Goal: Task Accomplishment & Management: Use online tool/utility

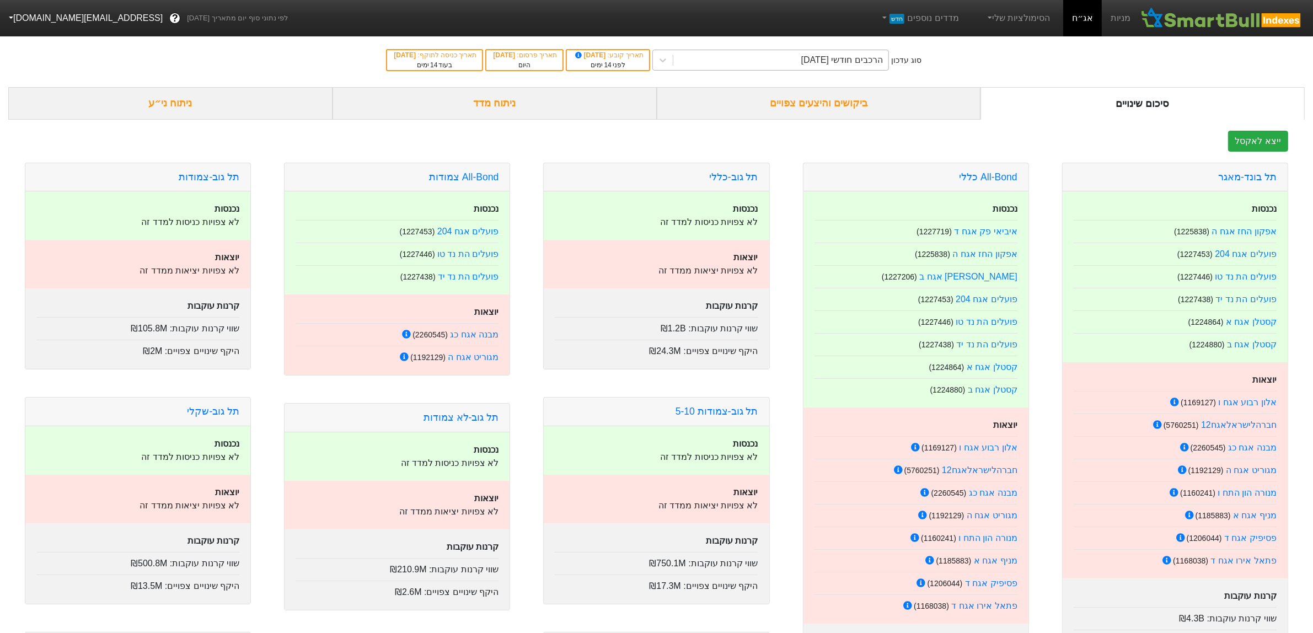
click at [790, 58] on div "הרכבים חודשי [DATE]" at bounding box center [781, 60] width 215 height 20
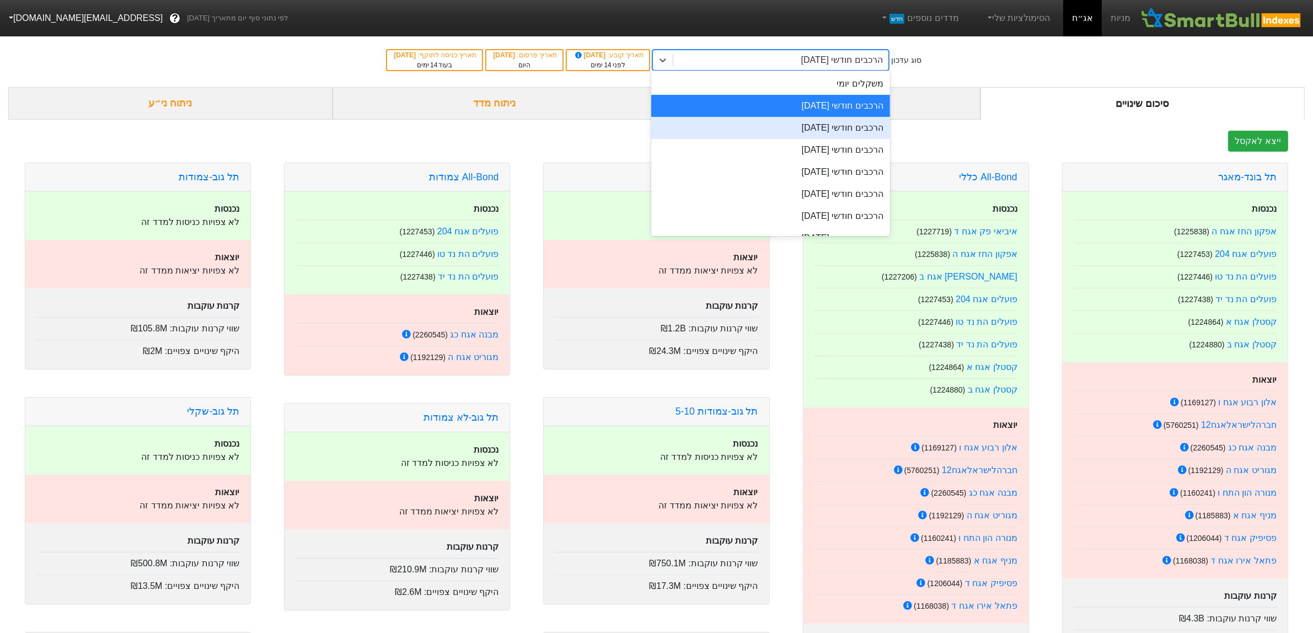
click at [807, 127] on div "הרכבים חודשי [DATE]" at bounding box center [770, 128] width 239 height 22
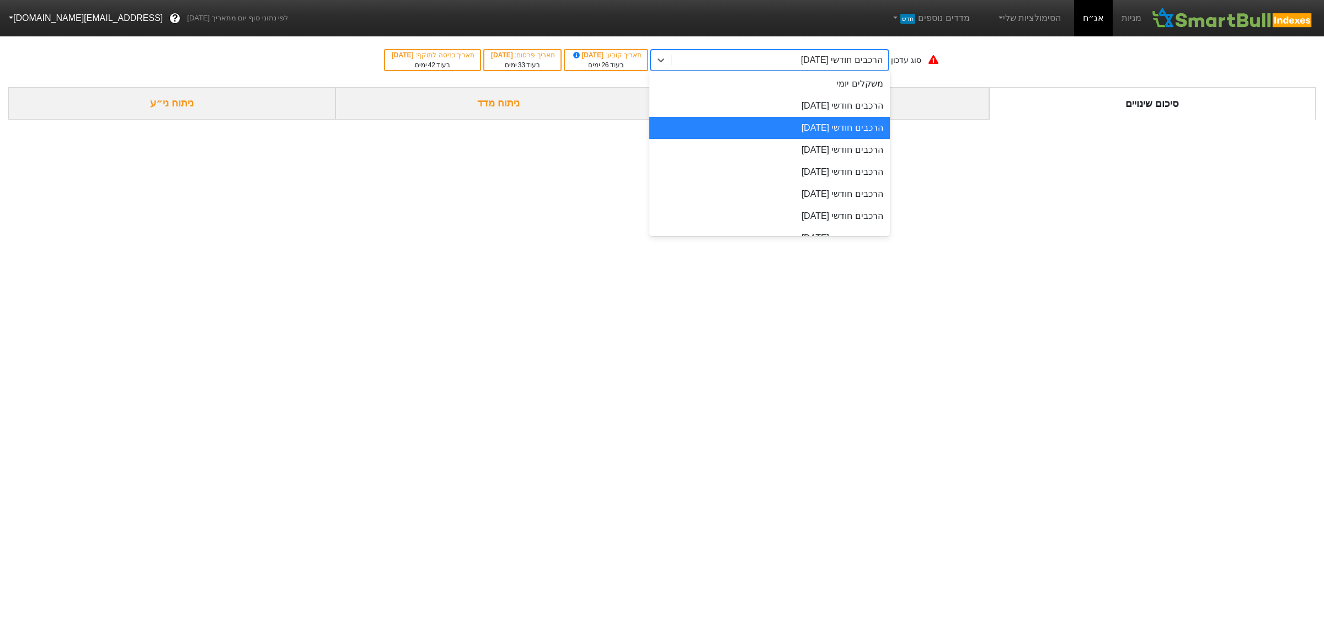
click at [825, 61] on div "הרכבים חודשי [DATE]" at bounding box center [842, 60] width 82 height 13
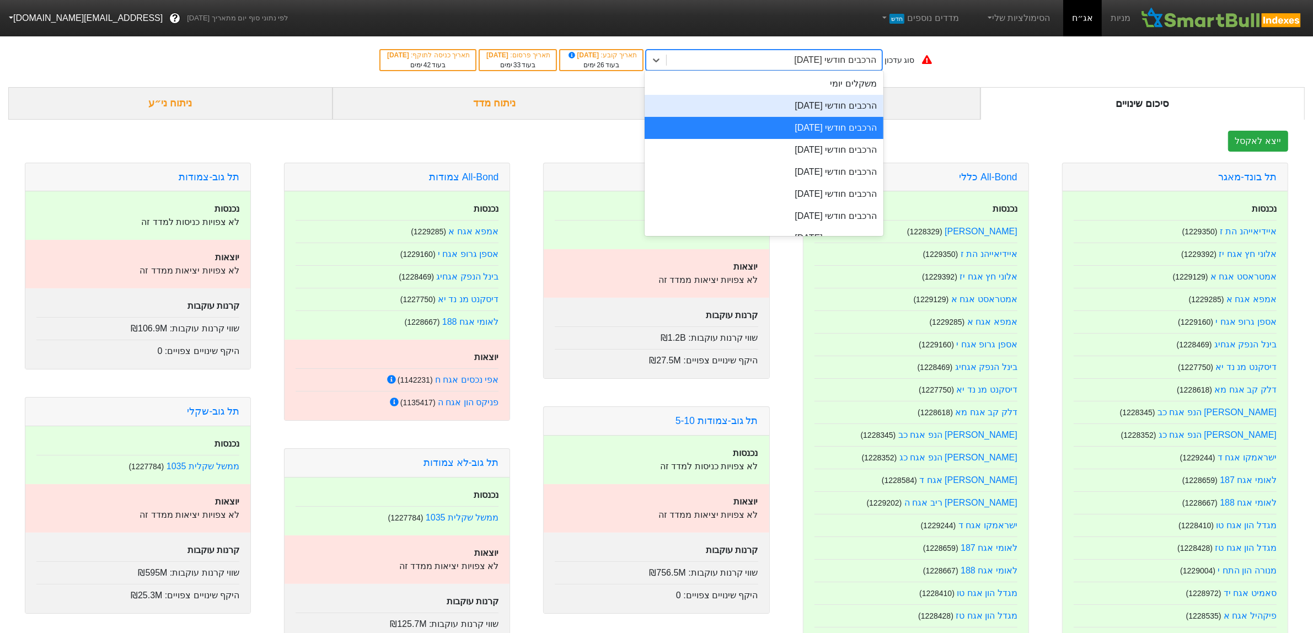
click at [818, 111] on div "הרכבים חודשי [DATE]" at bounding box center [764, 106] width 239 height 22
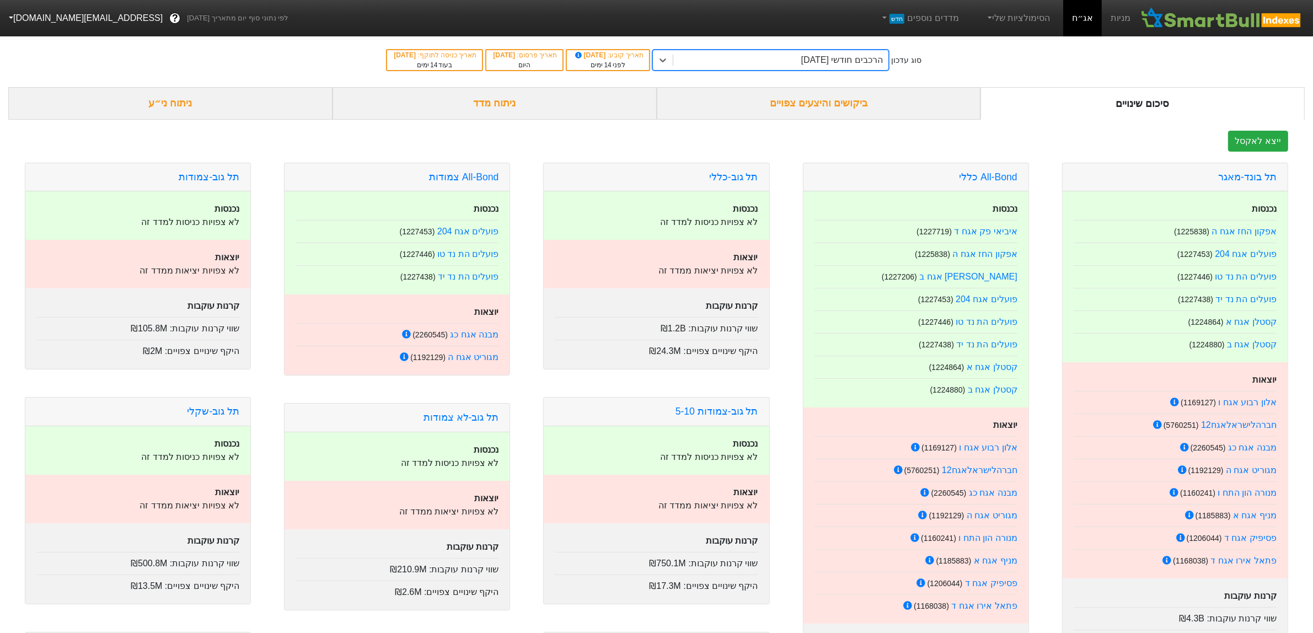
click at [831, 59] on div "הרכבים חודשי [DATE]" at bounding box center [842, 60] width 82 height 13
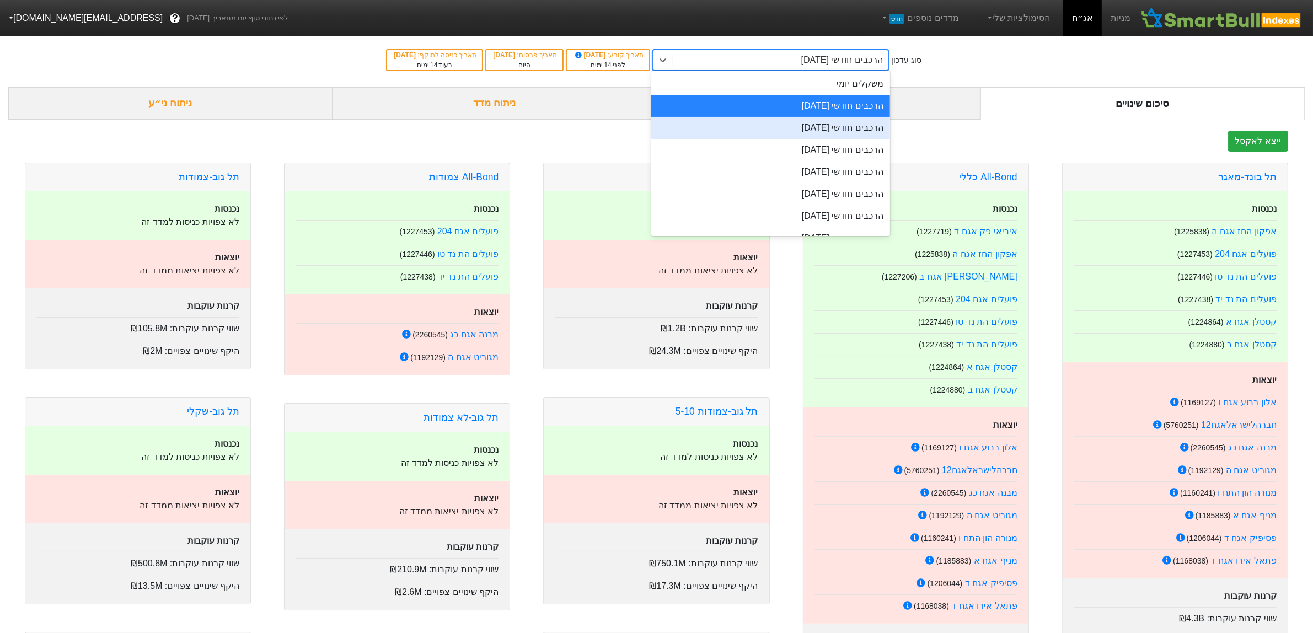
click at [835, 122] on div "הרכבים חודשי [DATE]" at bounding box center [770, 128] width 239 height 22
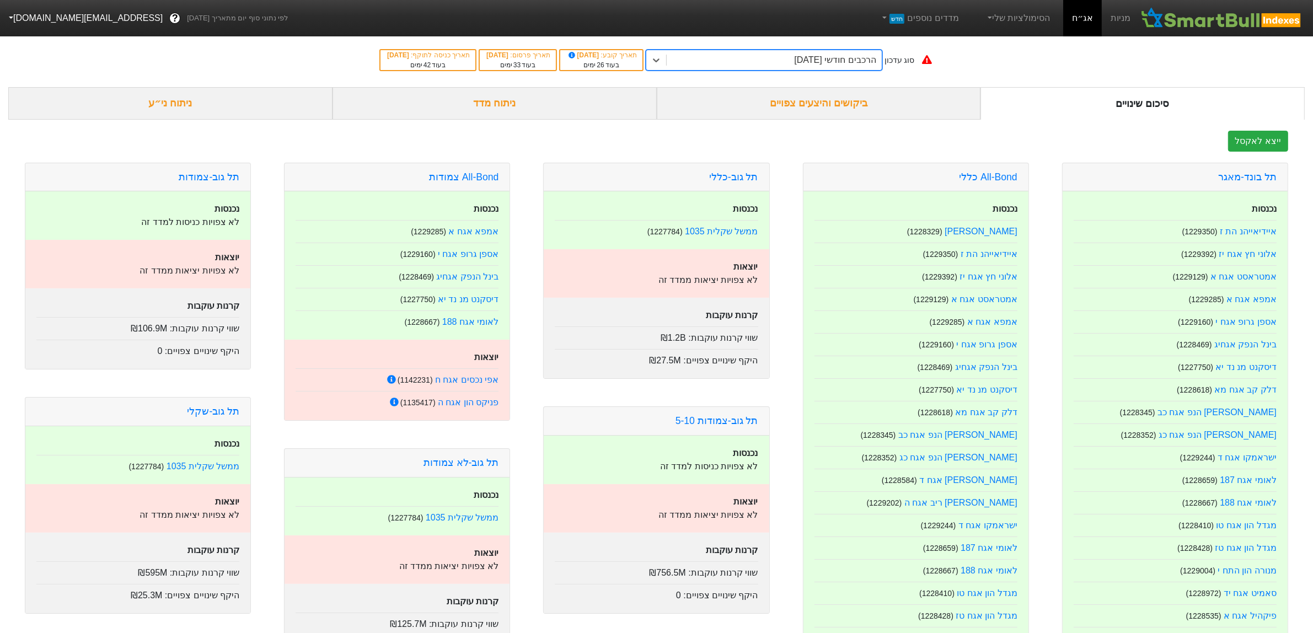
click at [604, 64] on span "26" at bounding box center [600, 65] width 7 height 8
click at [836, 58] on div "הרכבים חודשי [DATE]" at bounding box center [835, 60] width 82 height 13
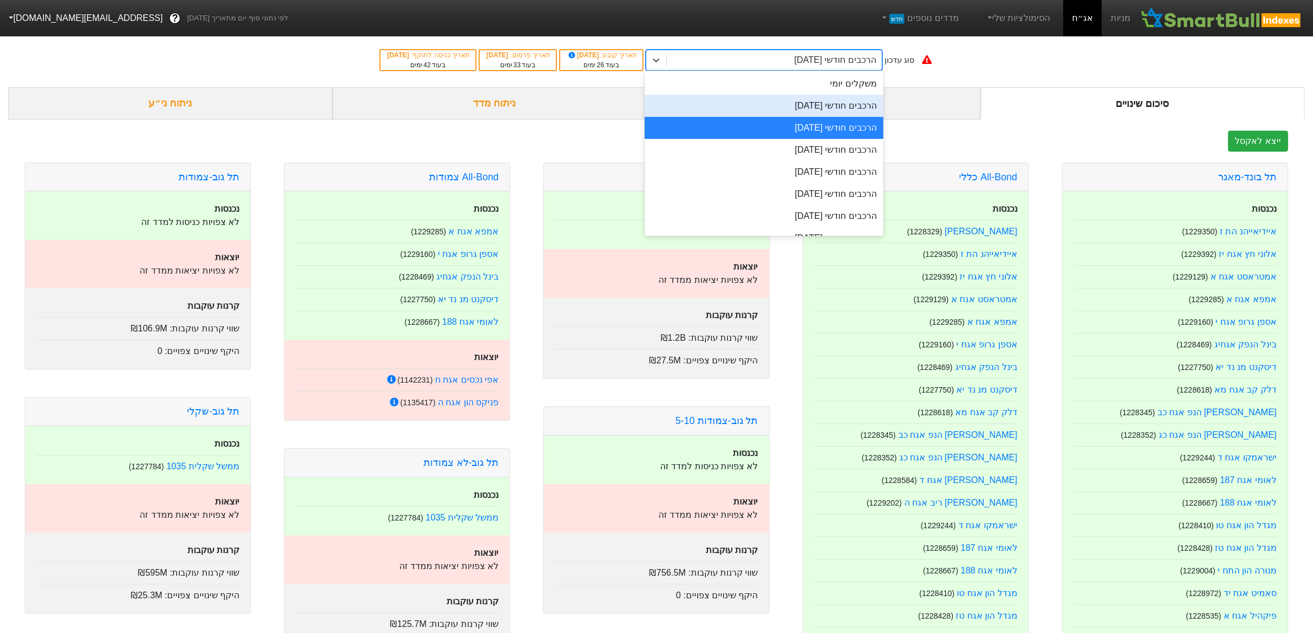
click at [833, 108] on div "הרכבים חודשי [DATE]" at bounding box center [764, 106] width 239 height 22
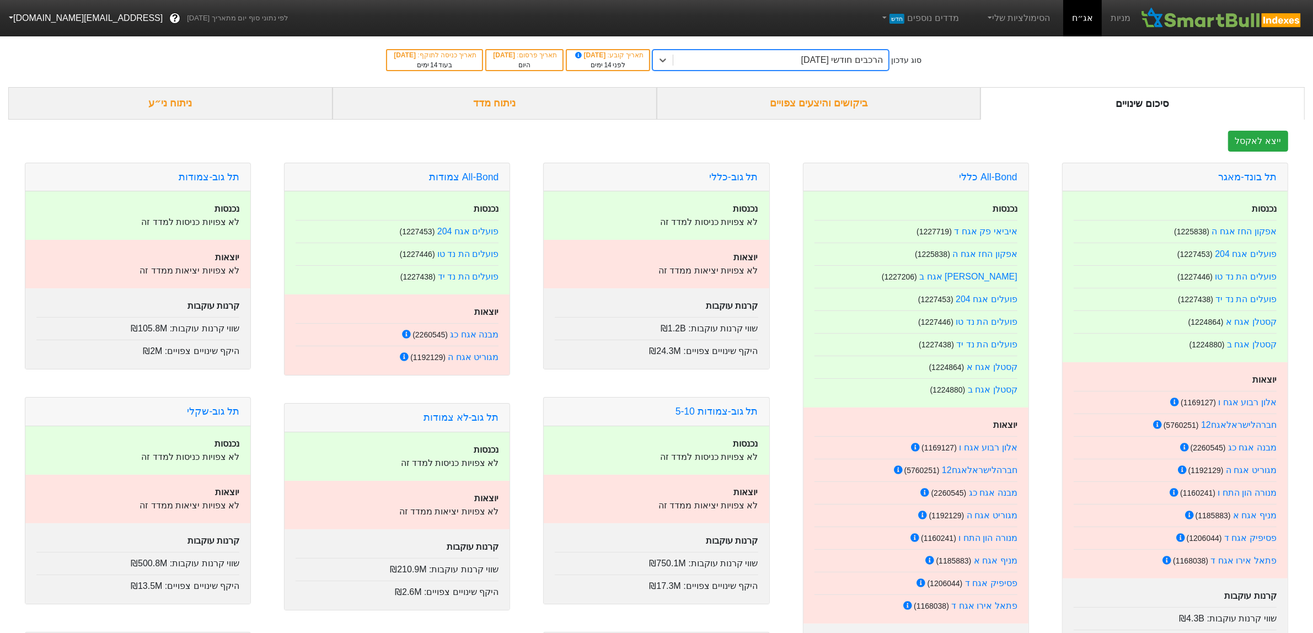
click at [740, 58] on div "הרכבים חודשי [DATE]" at bounding box center [781, 60] width 215 height 20
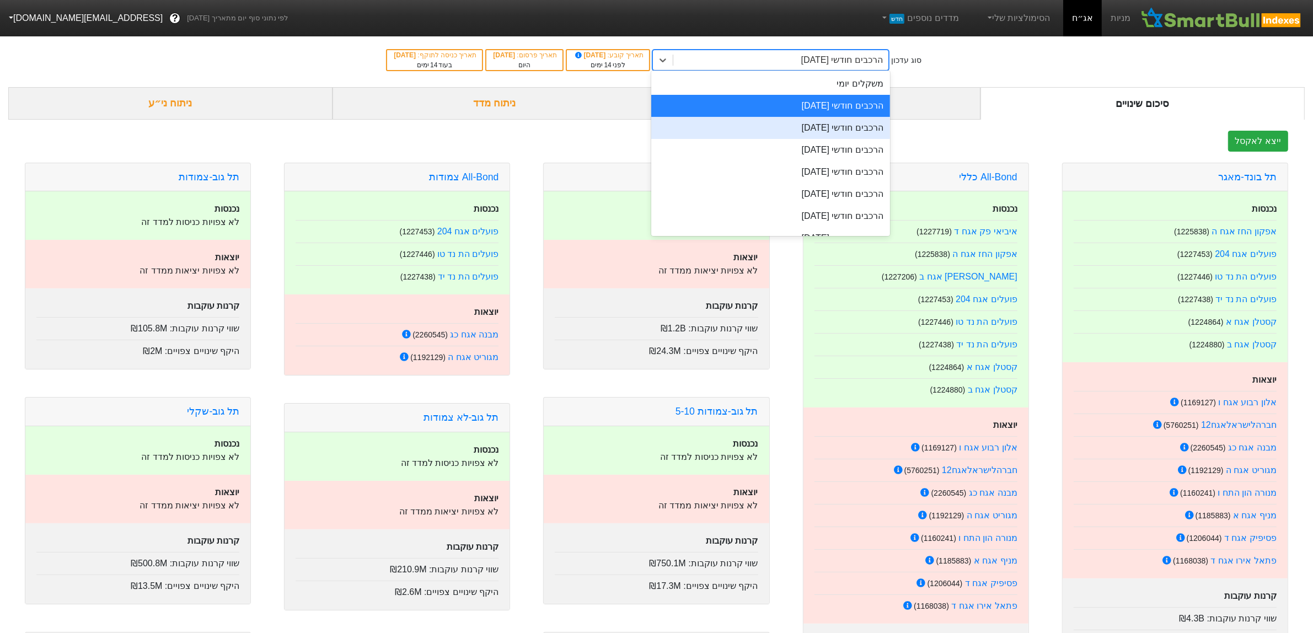
click at [779, 130] on div "הרכבים חודשי [DATE]" at bounding box center [770, 128] width 239 height 22
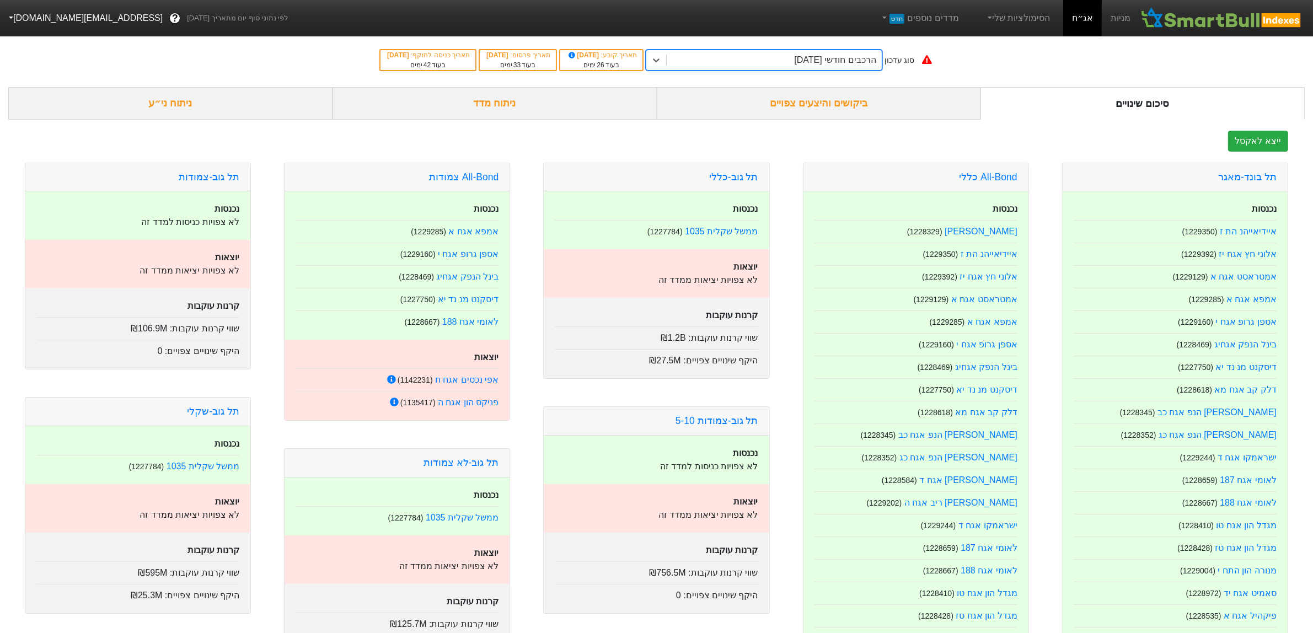
click at [211, 105] on div "ניתוח ני״ע" at bounding box center [170, 103] width 324 height 33
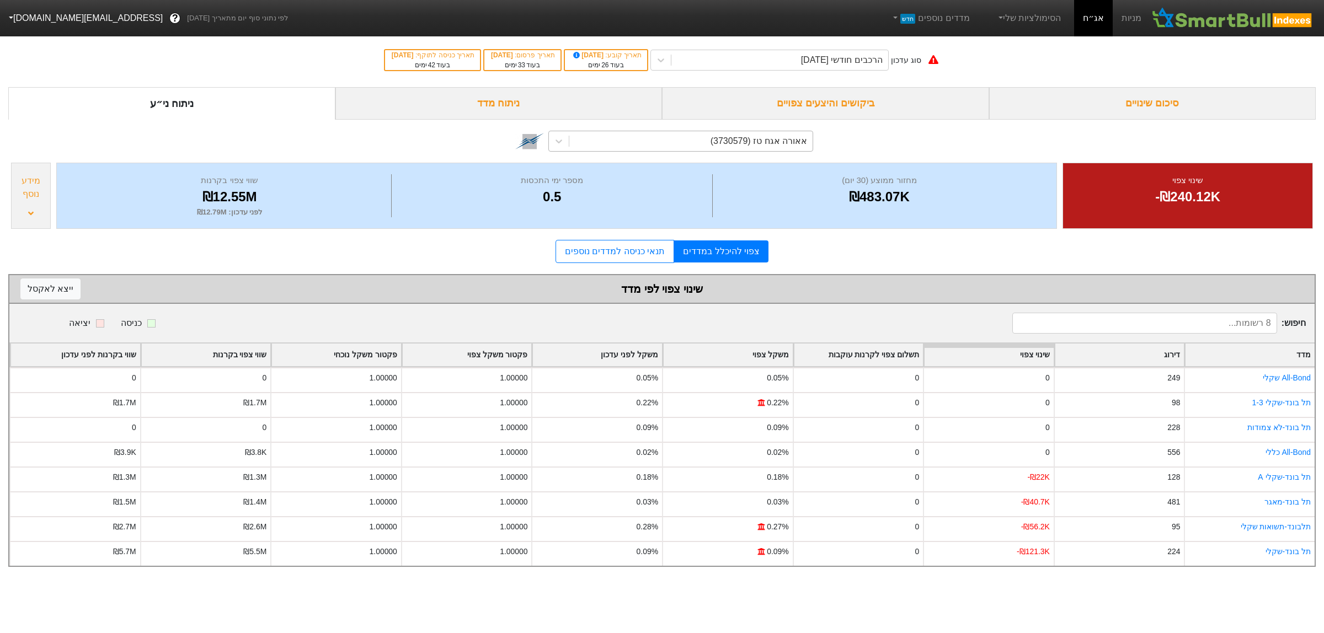
click at [735, 145] on div "אאורה אגח טז (3730579)" at bounding box center [758, 141] width 97 height 13
type input "d"
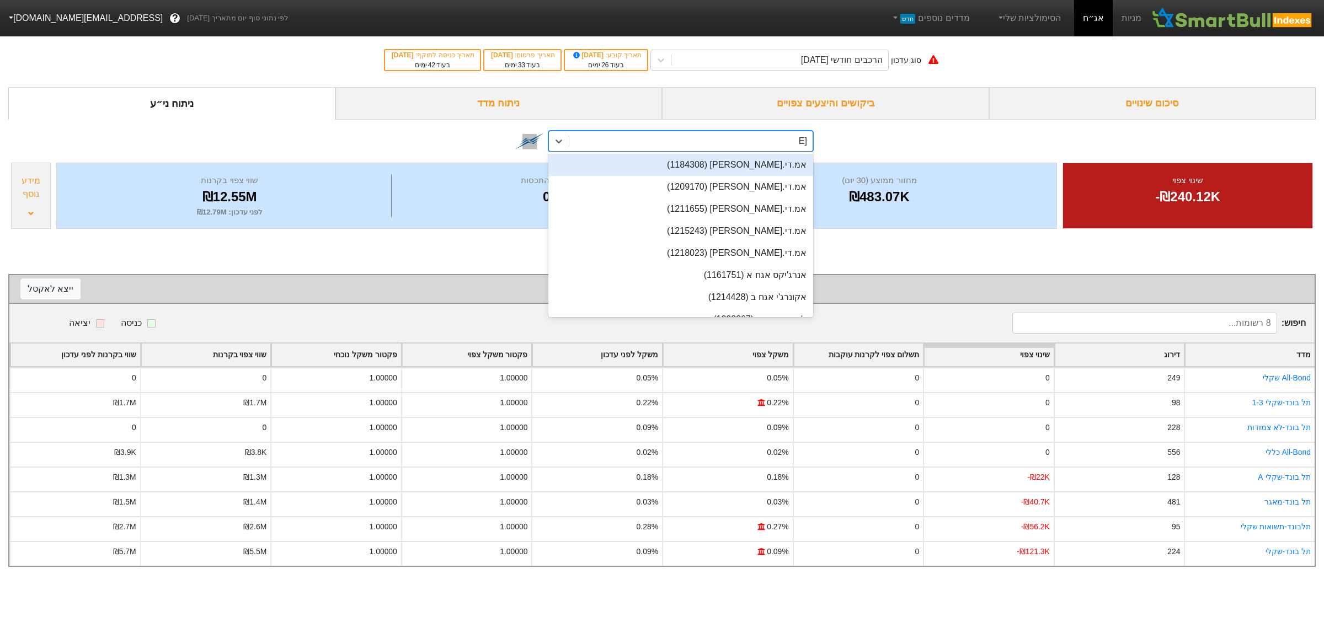
type input "[PERSON_NAME]"
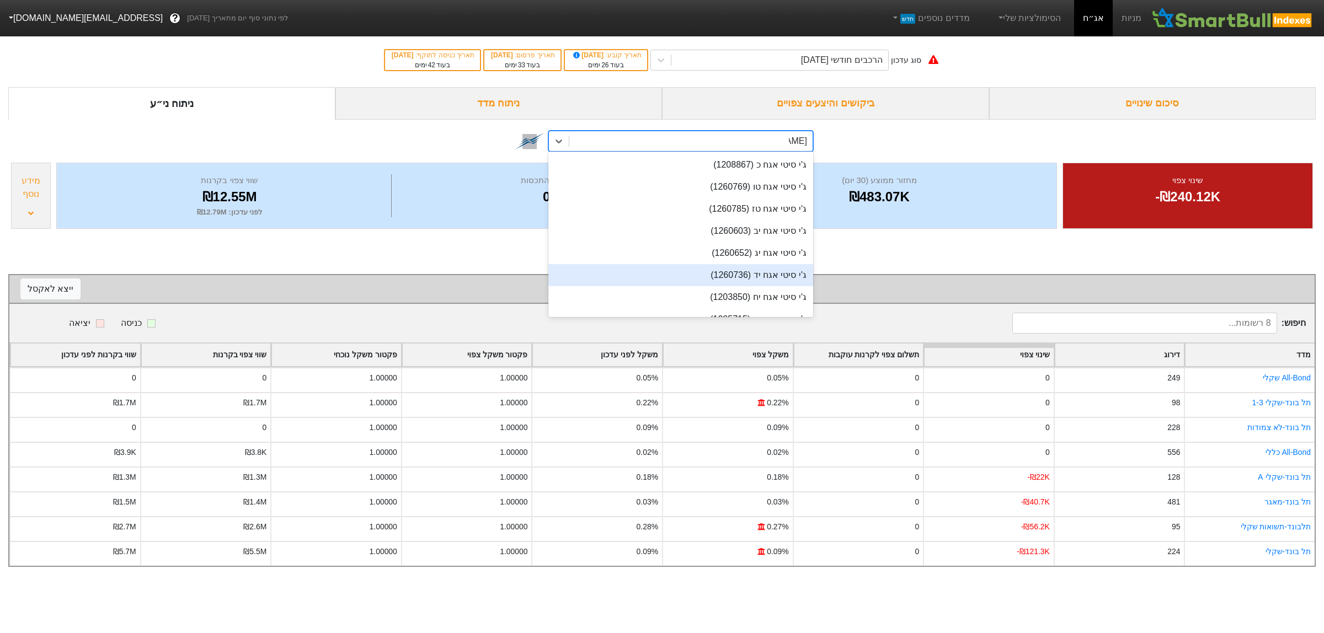
click at [768, 284] on div "ג'י סיטי אגח יד (1260736)" at bounding box center [680, 275] width 265 height 22
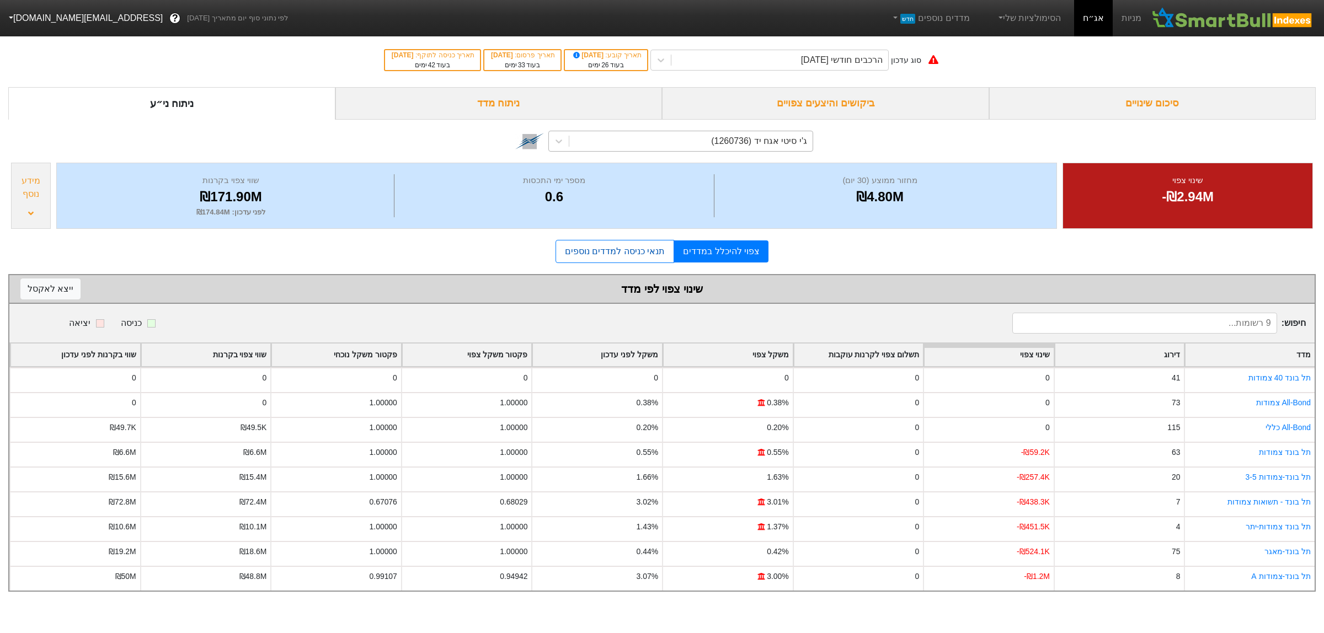
click at [627, 252] on link "תנאי כניסה למדדים נוספים" at bounding box center [614, 251] width 119 height 23
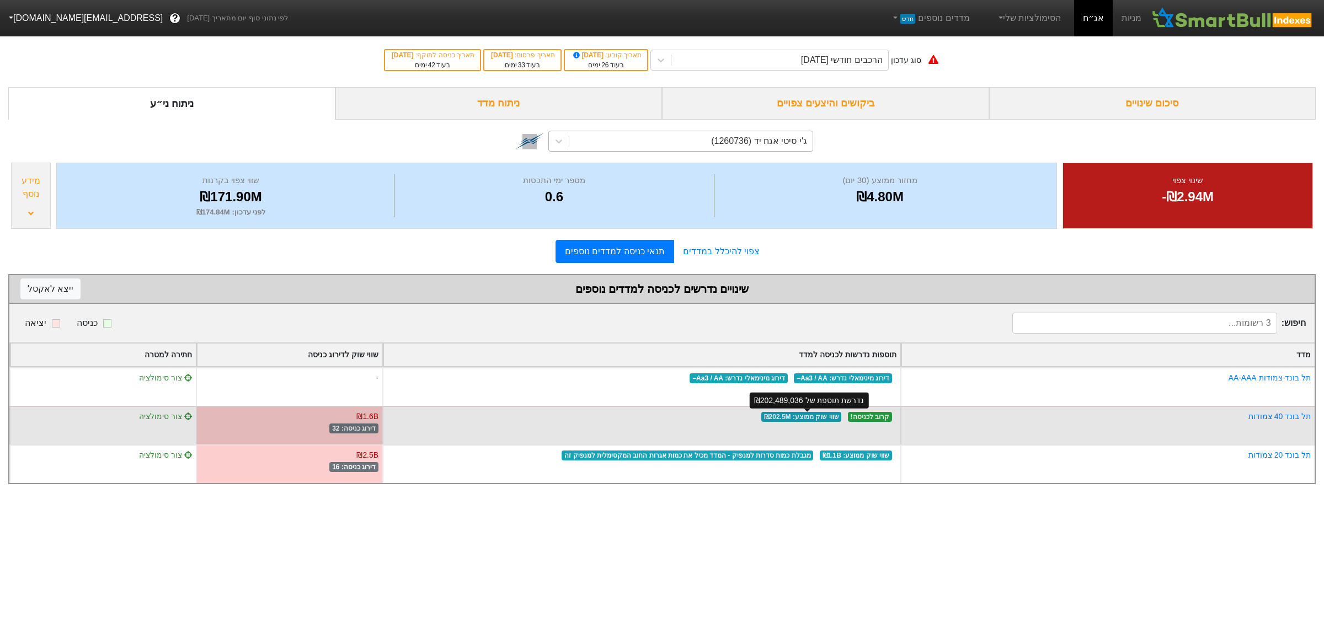
click at [782, 416] on span "שווי שוק ממוצע : ₪202.5M" at bounding box center [801, 417] width 81 height 10
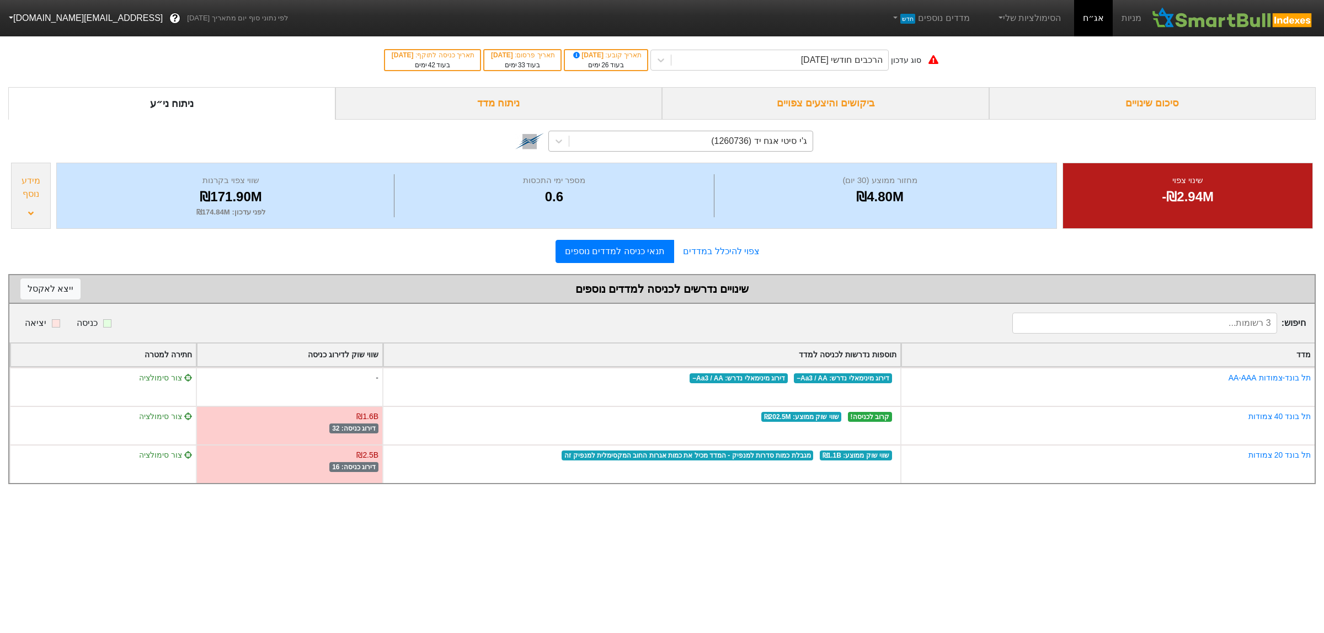
click at [769, 143] on div "ג'י סיטי אגח יד (1260736)" at bounding box center [759, 141] width 96 height 13
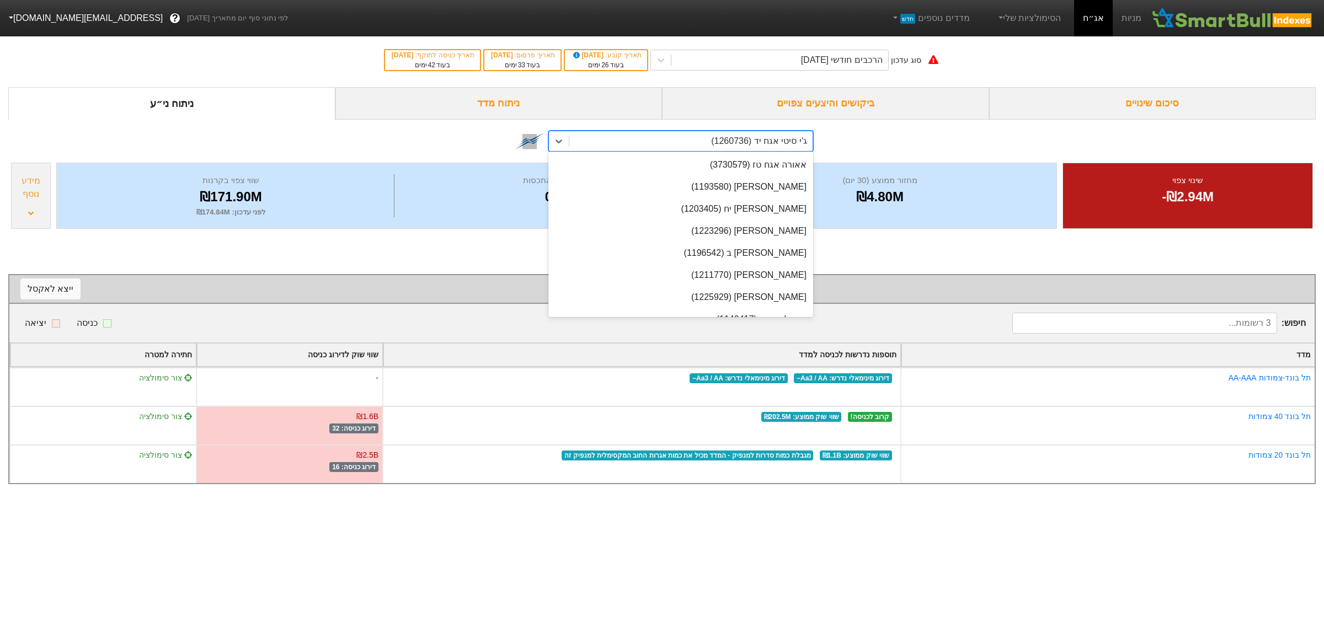
click at [769, 143] on div "ג'י סיטי אגח יד (1260736)" at bounding box center [759, 141] width 96 height 13
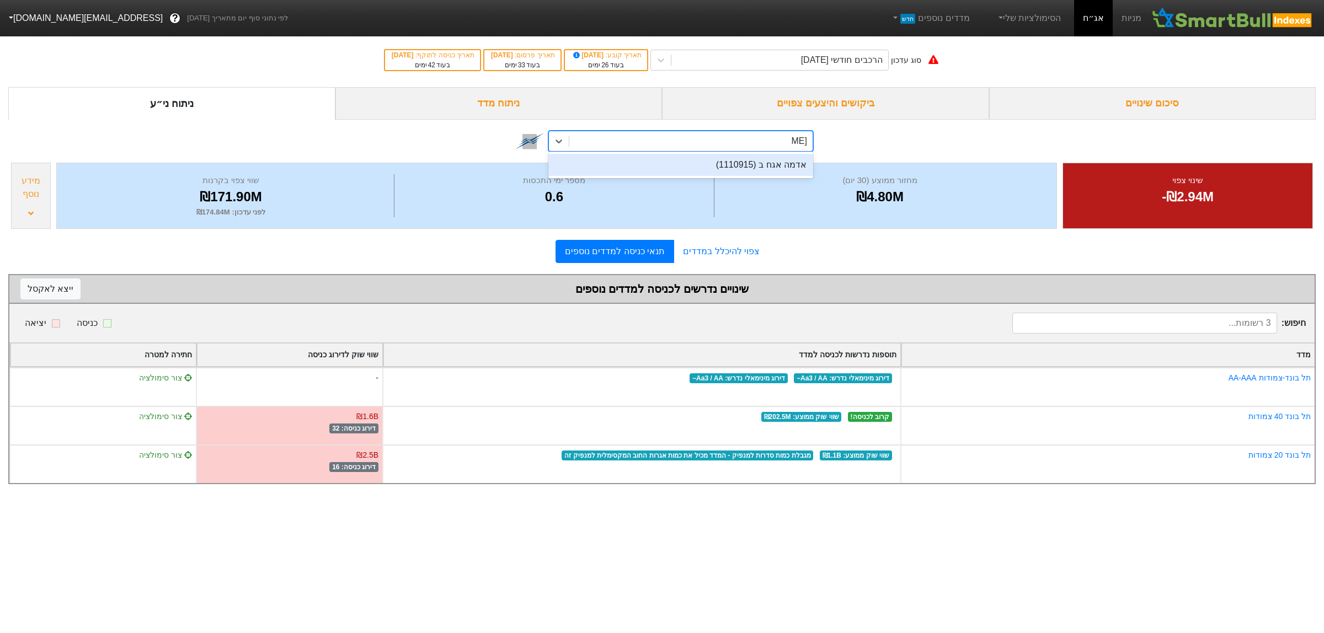
type input "אדמה"
click at [775, 164] on div "אדמה אגח ב (1110915)" at bounding box center [680, 165] width 265 height 22
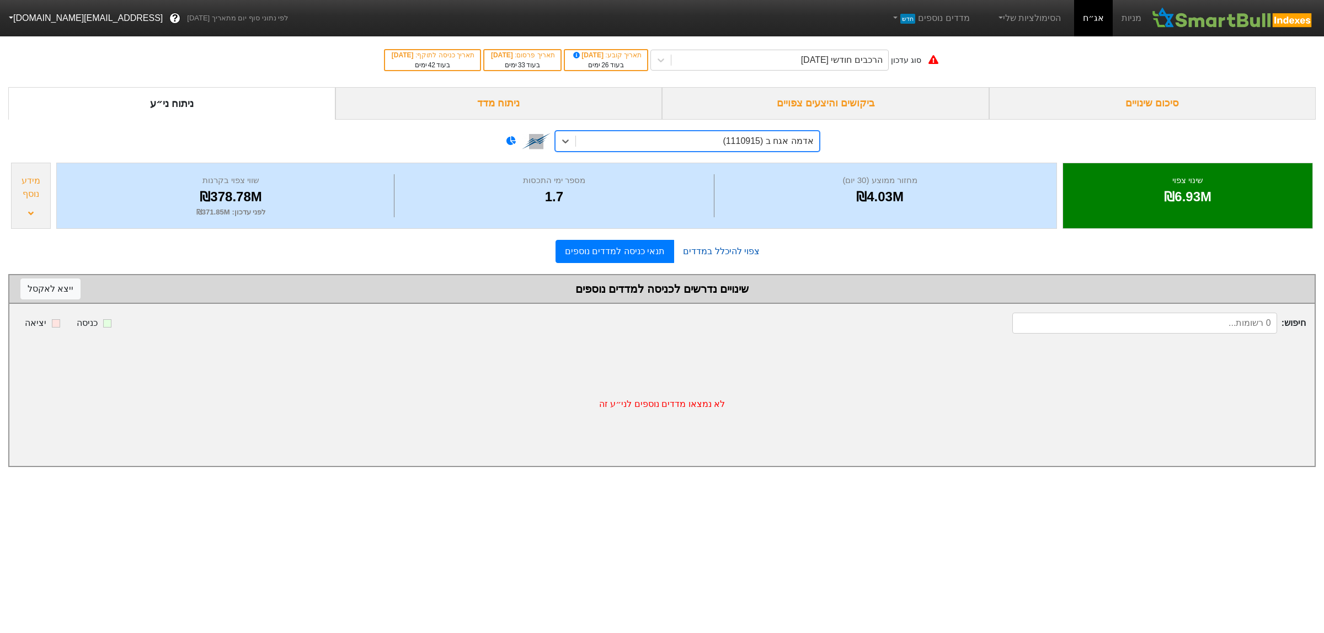
click at [707, 253] on link "צפוי להיכלל במדדים" at bounding box center [721, 252] width 94 height 22
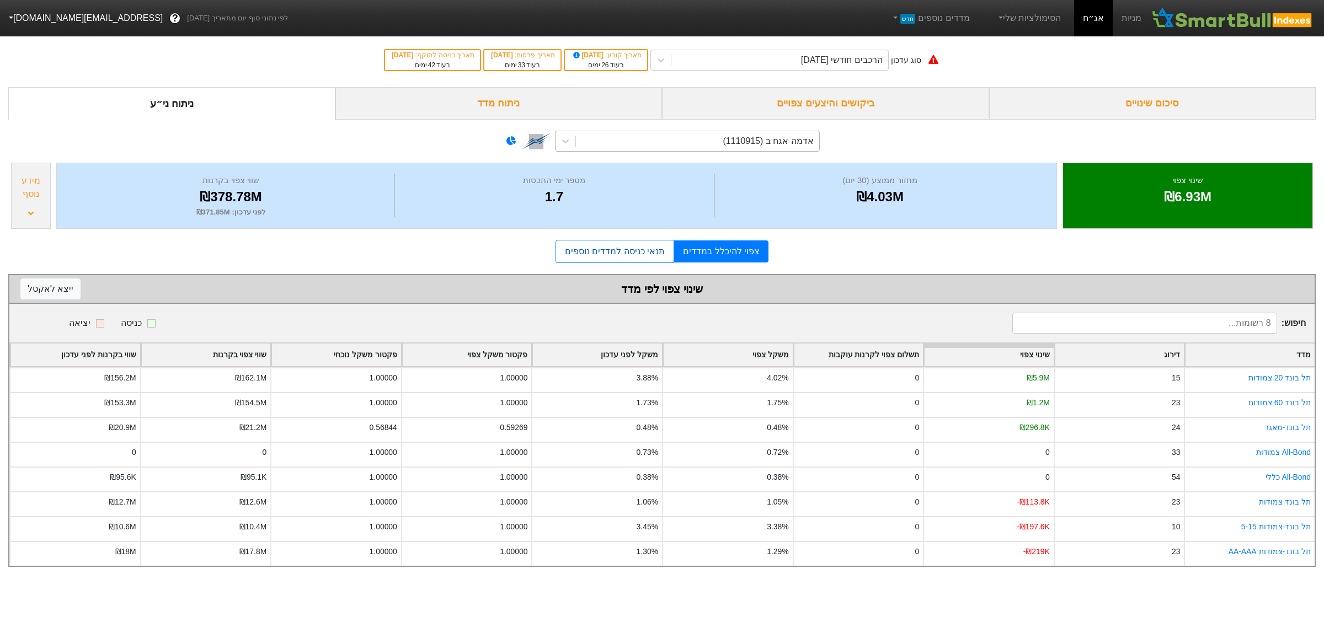
click at [639, 247] on link "תנאי כניסה למדדים נוספים" at bounding box center [614, 251] width 119 height 23
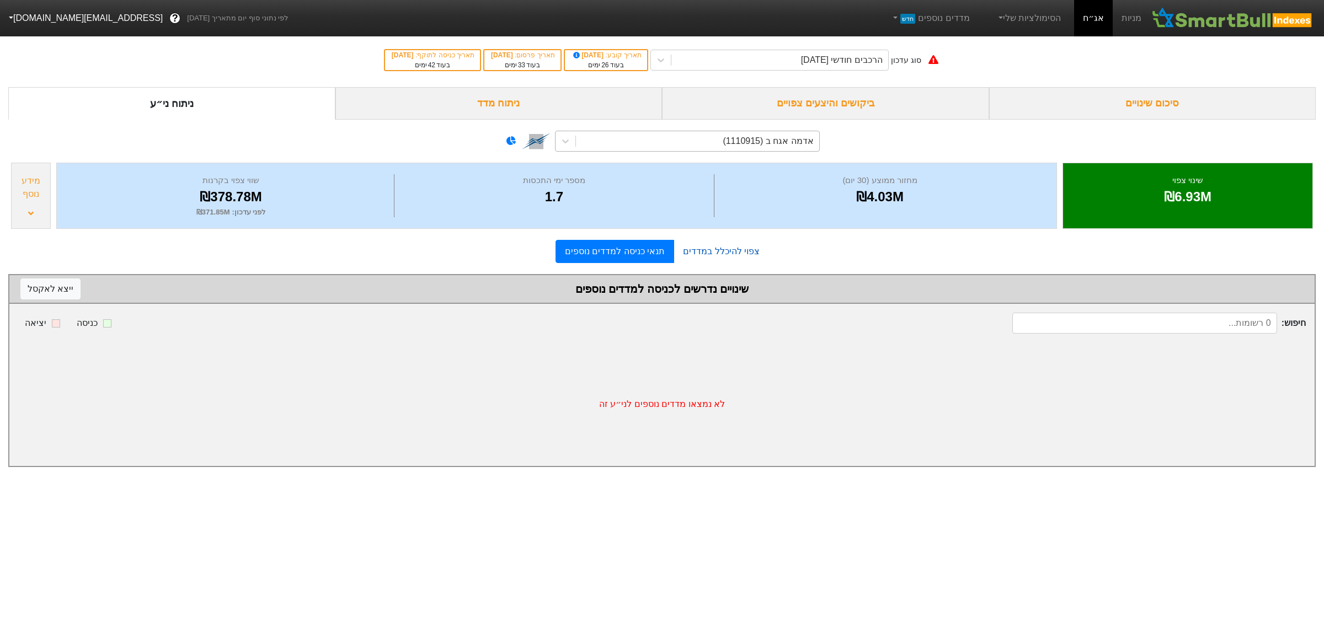
click at [750, 257] on link "צפוי להיכלל במדדים" at bounding box center [721, 252] width 94 height 22
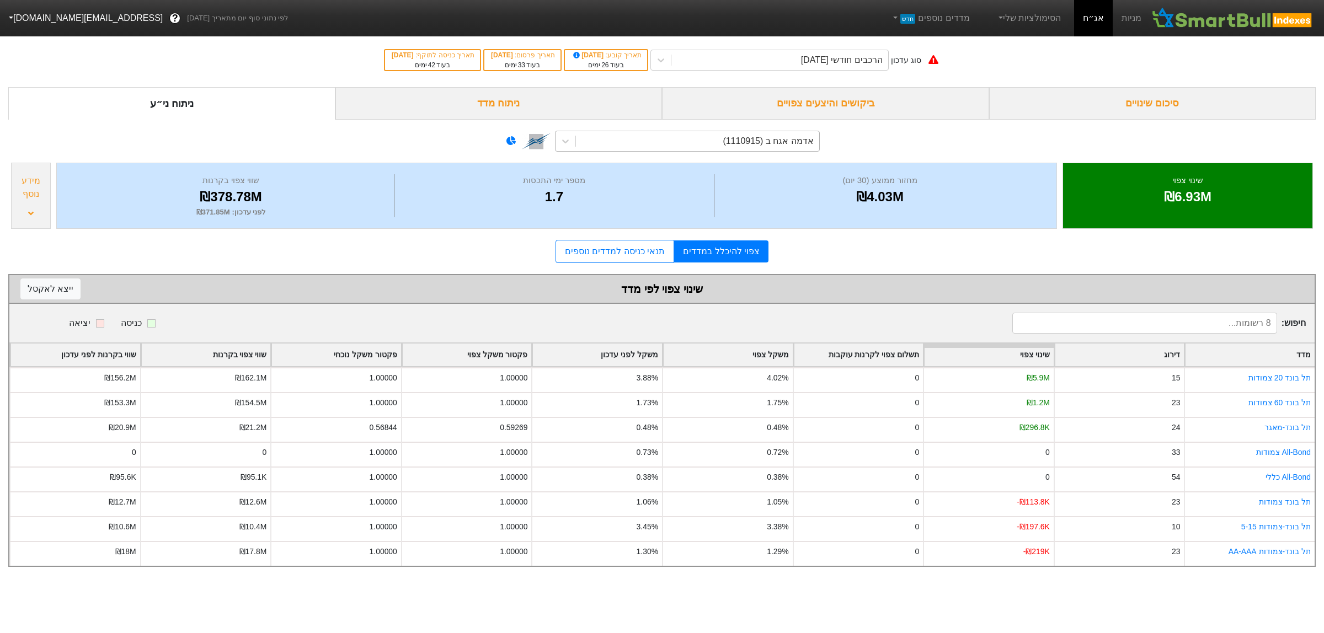
click at [30, 218] on icon at bounding box center [31, 213] width 6 height 9
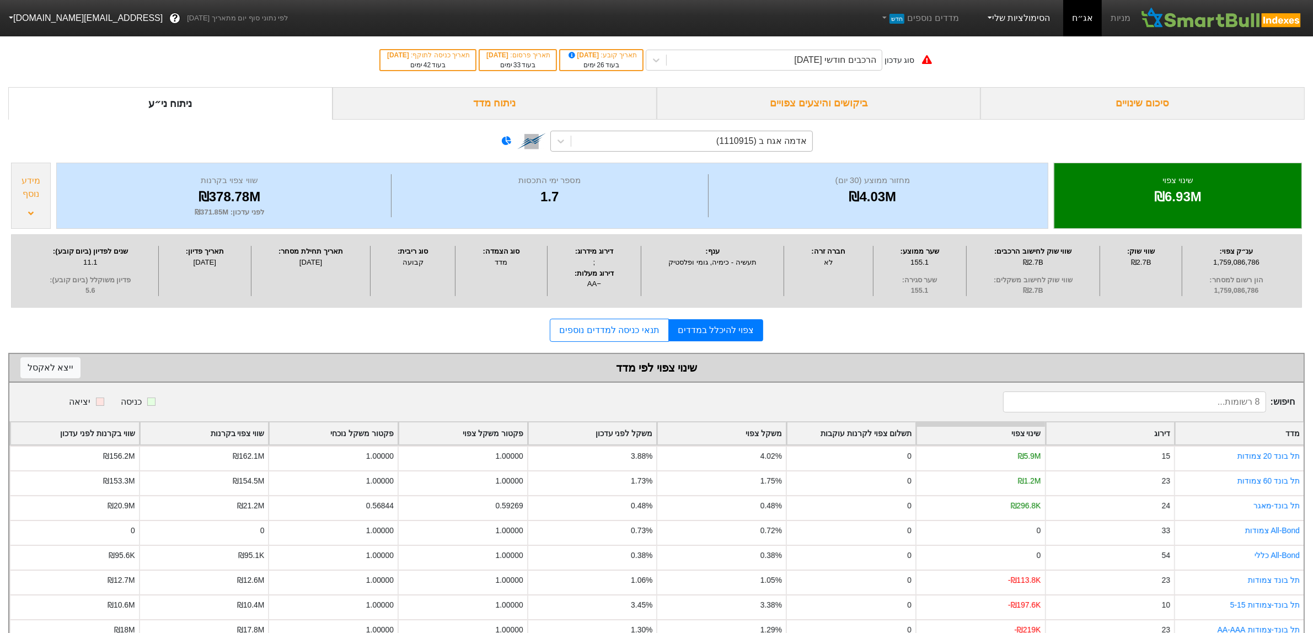
click at [1016, 21] on link "הסימולציות שלי" at bounding box center [1018, 18] width 74 height 22
click at [1019, 50] on link "סימולציה חדשה" at bounding box center [1101, 50] width 256 height 18
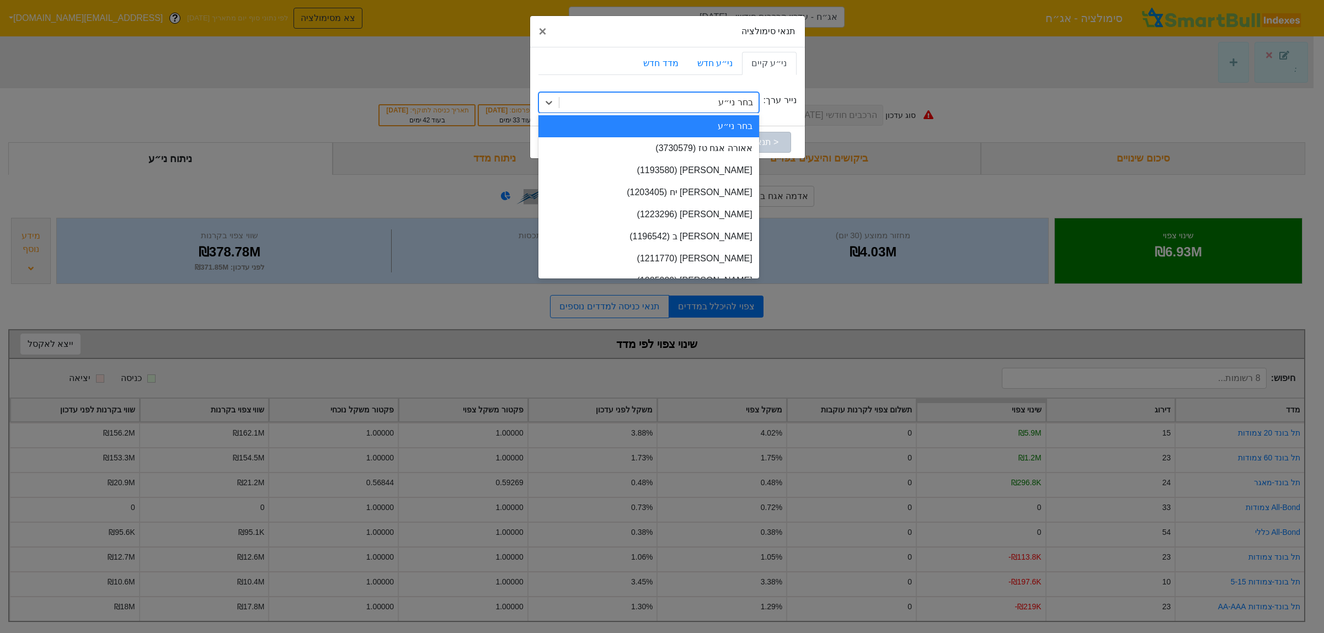
click at [702, 100] on div "בחר ני״ע" at bounding box center [658, 103] width 199 height 20
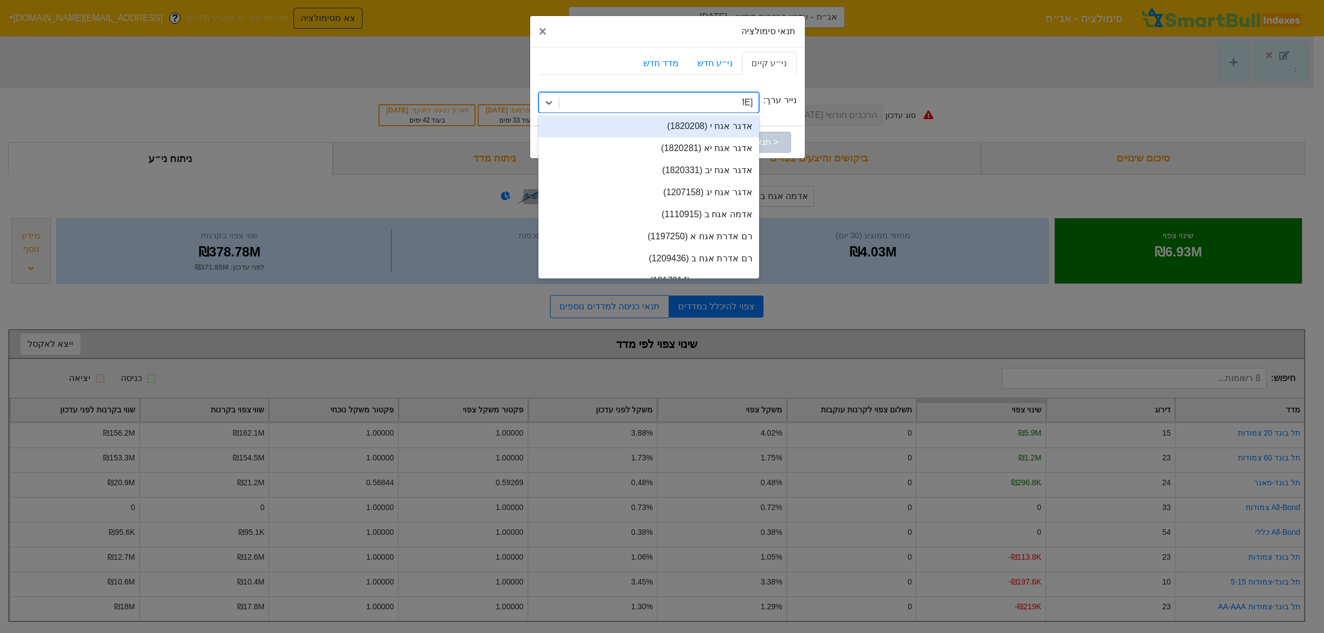
type input "אדמה"
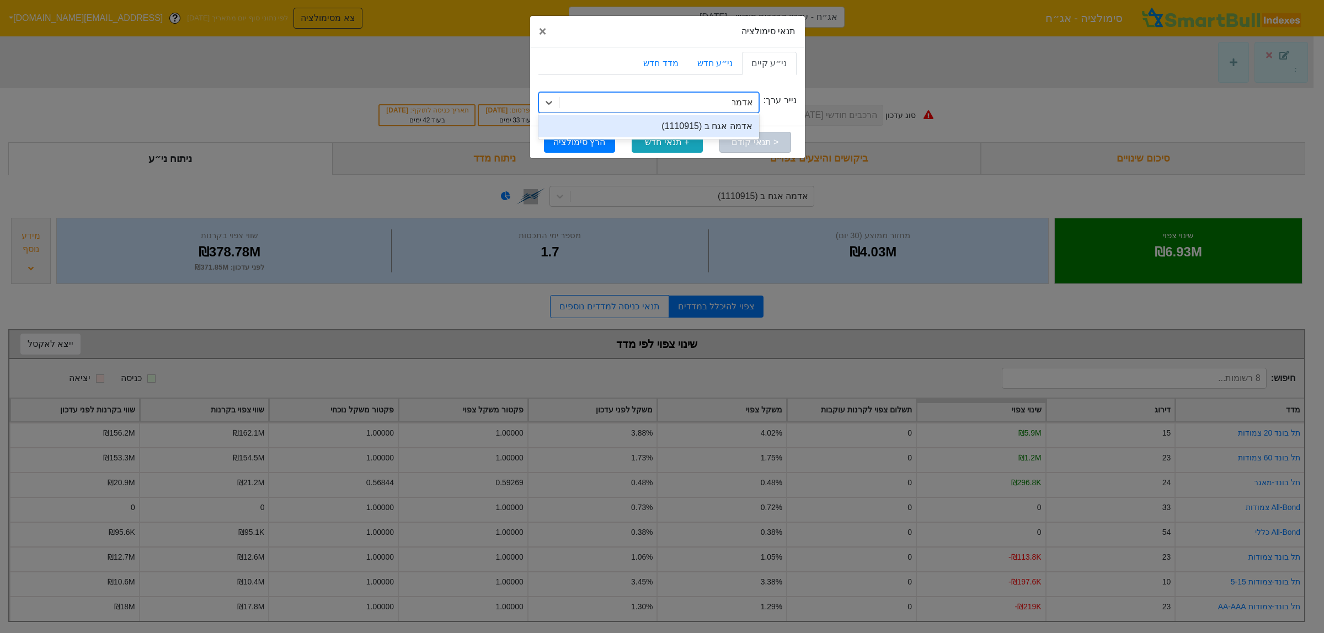
click at [721, 126] on div "אדמה אגח ב (1110915)" at bounding box center [648, 126] width 221 height 22
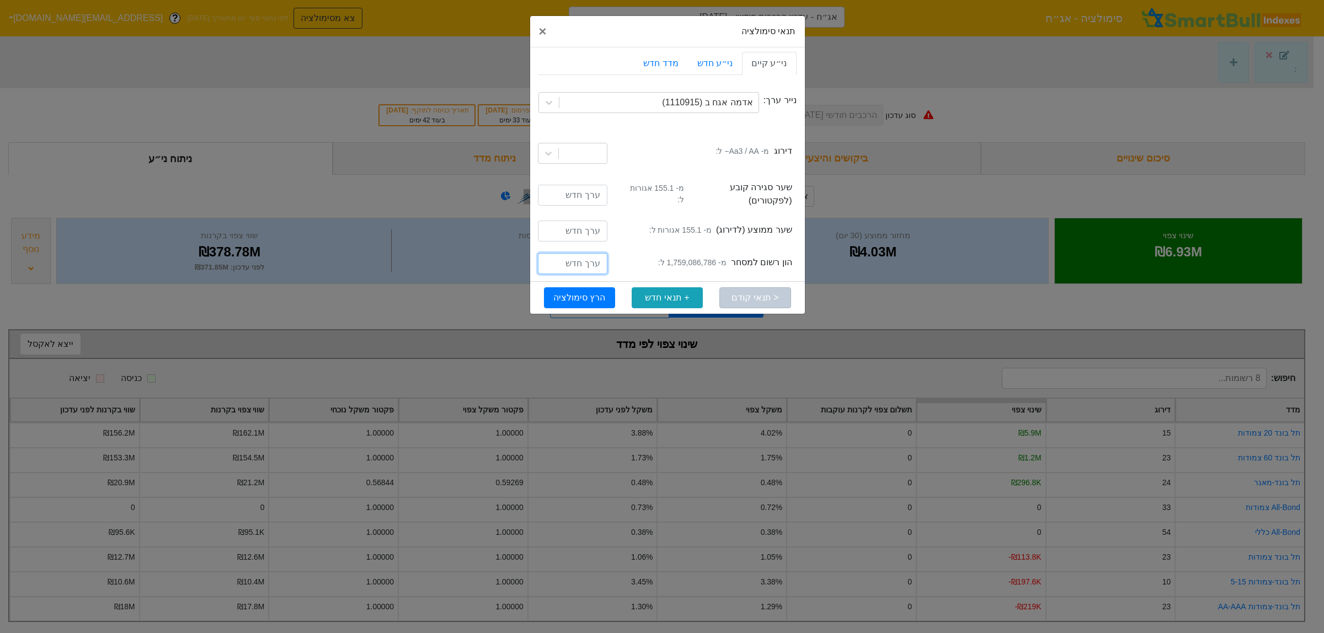
click at [568, 257] on input "number" at bounding box center [573, 263] width 70 height 21
type input "1429086786"
click at [582, 291] on button "הרץ סימולציה" at bounding box center [579, 297] width 71 height 21
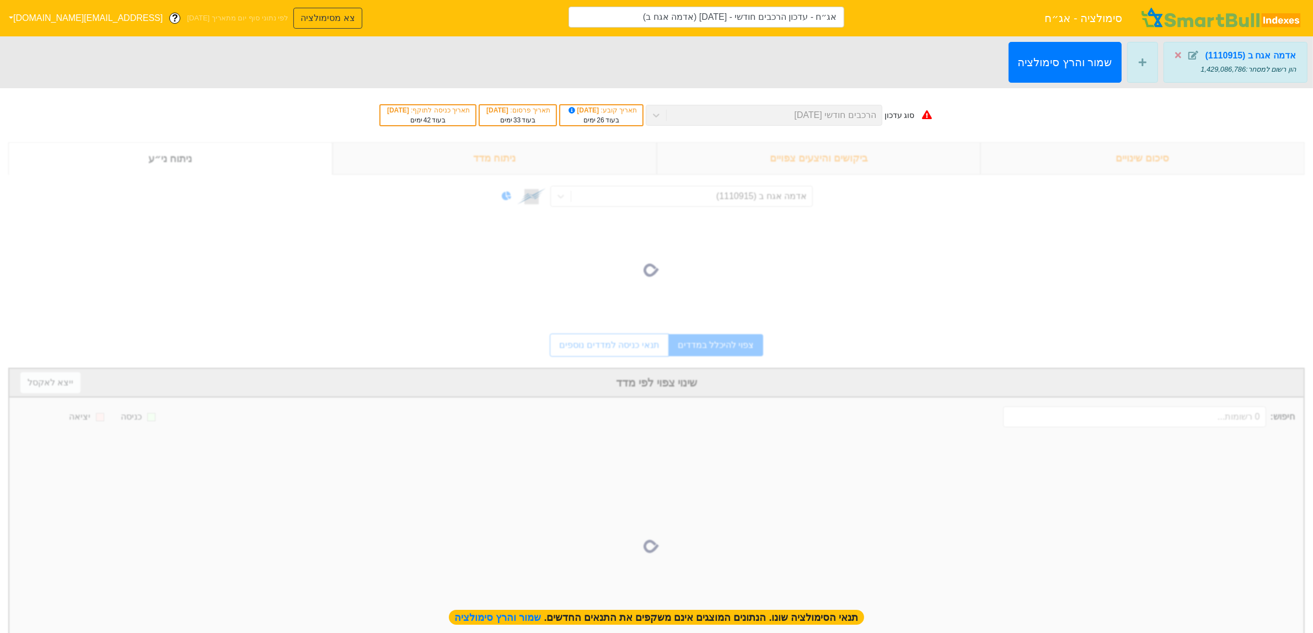
type input "אג״ח - עדכון הרכבים חודשי - [DATE] (אדמה אגח ב)"
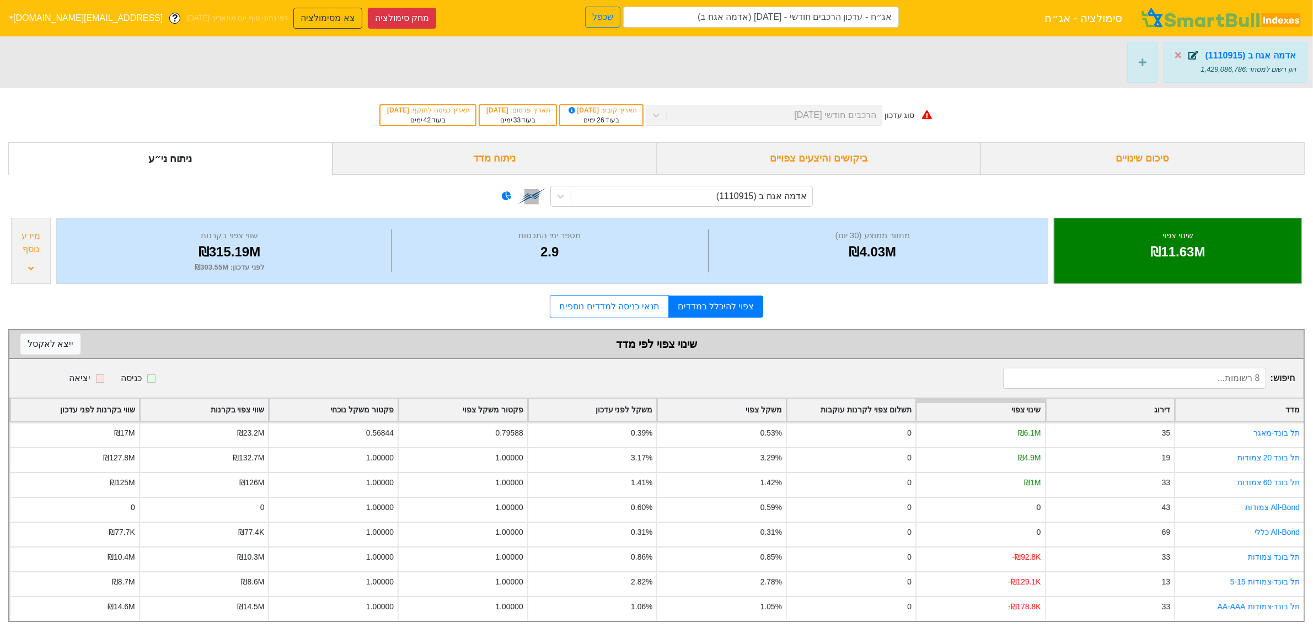
click at [1199, 57] on icon at bounding box center [1194, 55] width 10 height 9
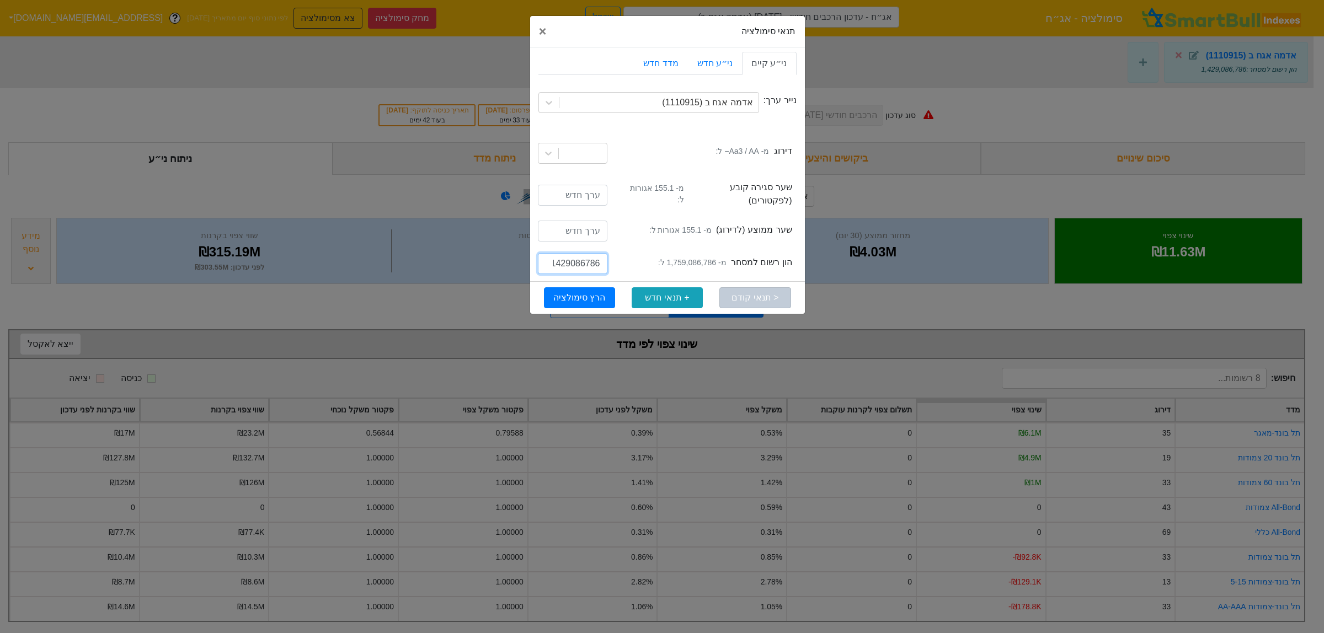
click at [576, 259] on input "1429086786" at bounding box center [573, 263] width 70 height 21
click at [576, 258] on input "1429086786" at bounding box center [573, 263] width 70 height 21
drag, startPoint x: 579, startPoint y: 244, endPoint x: 582, endPoint y: 252, distance: 8.4
click at [579, 249] on div "currTaseEffectiveDateIans הון רשום למסחר מ- 1,759,086,786 ל: 1429086786" at bounding box center [667, 265] width 258 height 33
click at [583, 254] on input "1429086786" at bounding box center [573, 263] width 70 height 21
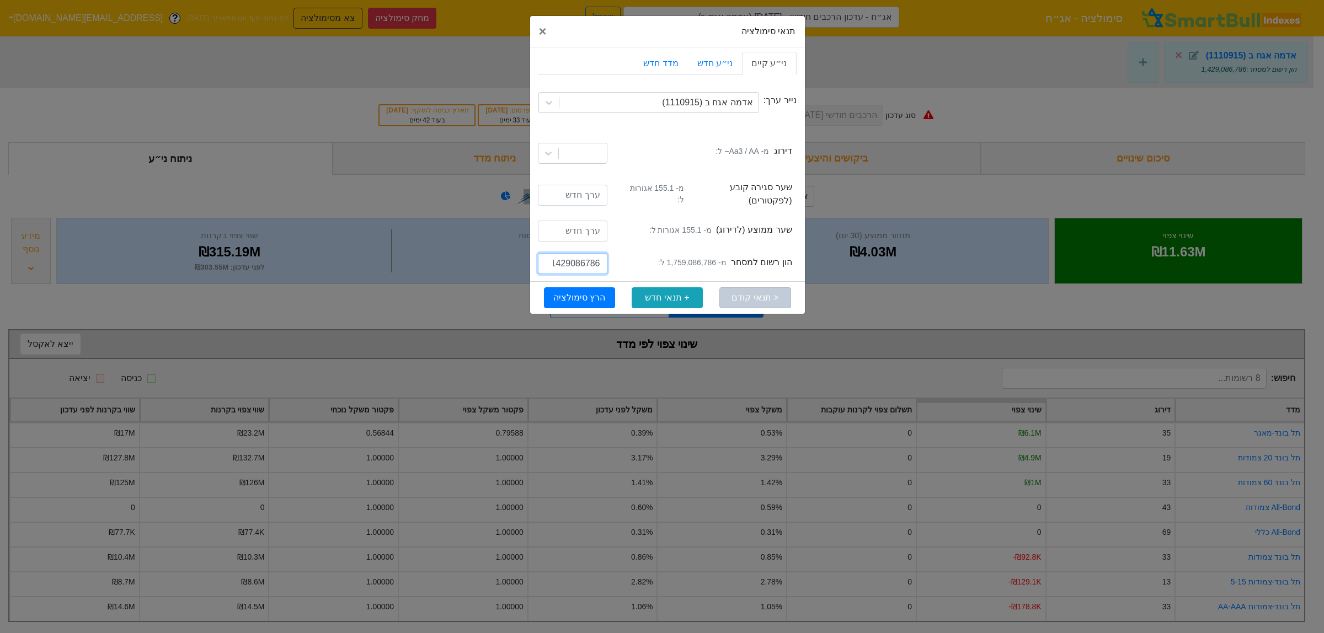
click at [583, 254] on input "1429086786" at bounding box center [573, 263] width 70 height 21
type input "1400000000"
click at [588, 295] on button "הרץ סימולציה" at bounding box center [579, 297] width 71 height 21
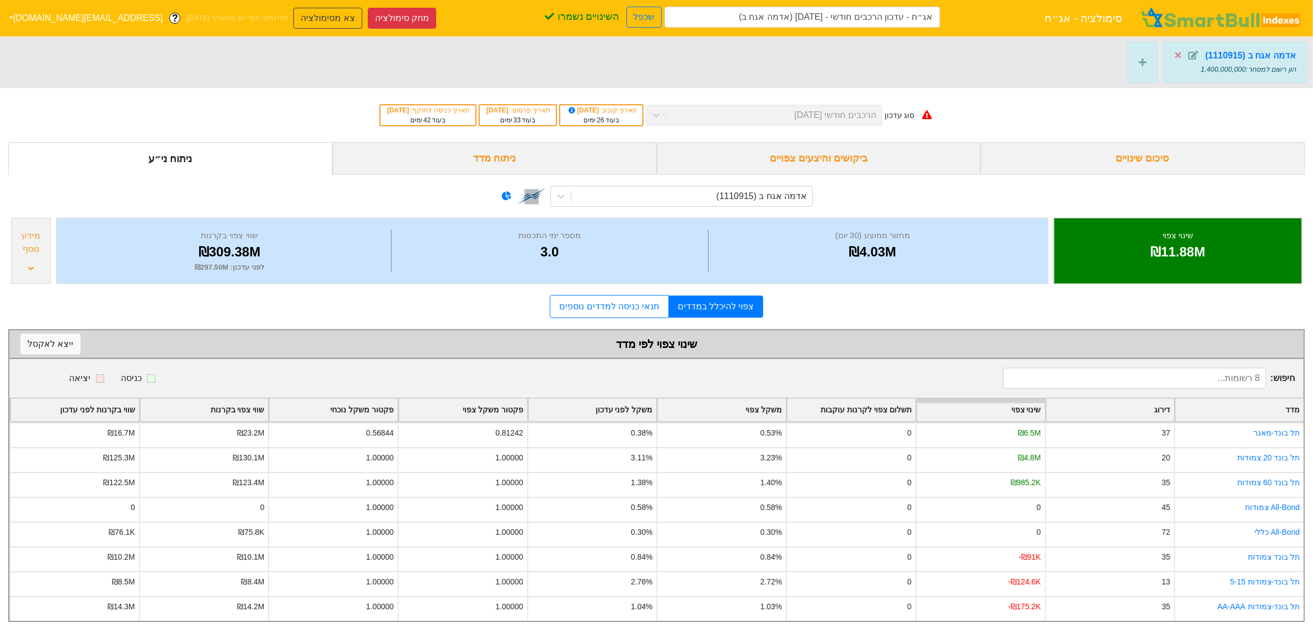
click at [1197, 50] on span at bounding box center [1190, 55] width 30 height 13
click at [1197, 52] on icon at bounding box center [1194, 55] width 10 height 9
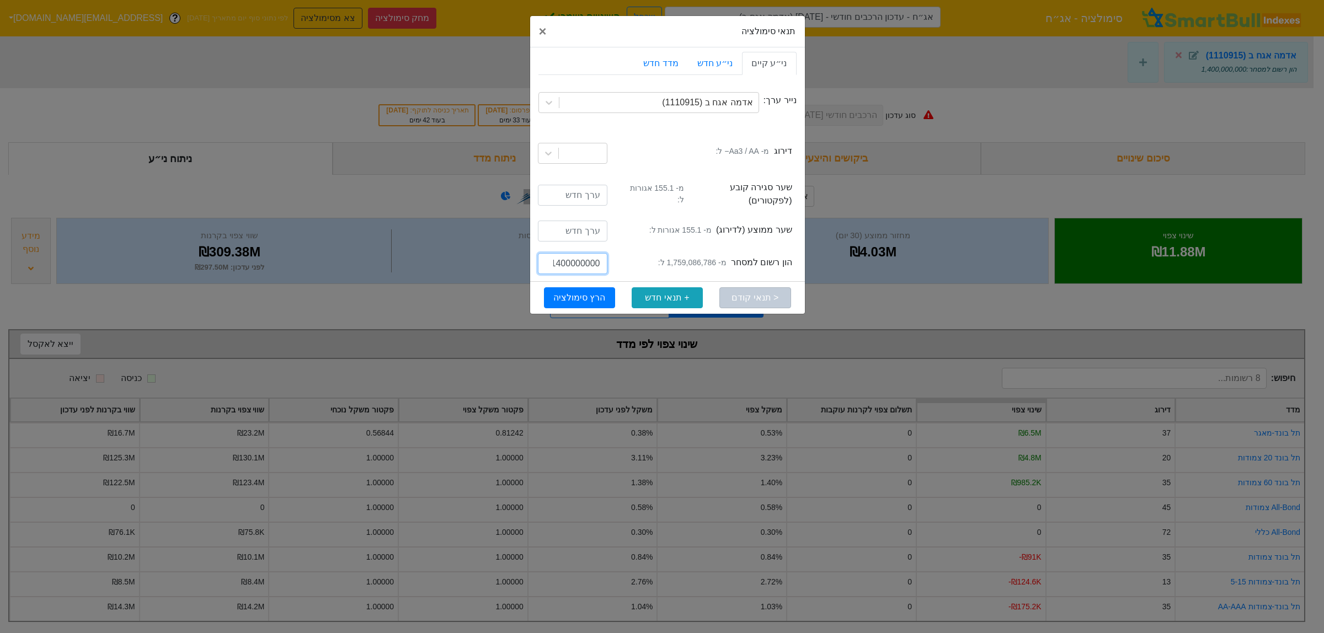
scroll to position [0, -2]
drag, startPoint x: 557, startPoint y: 254, endPoint x: 561, endPoint y: 261, distance: 7.7
click at [561, 261] on input "1400000000" at bounding box center [573, 263] width 70 height 21
type input "1300000000"
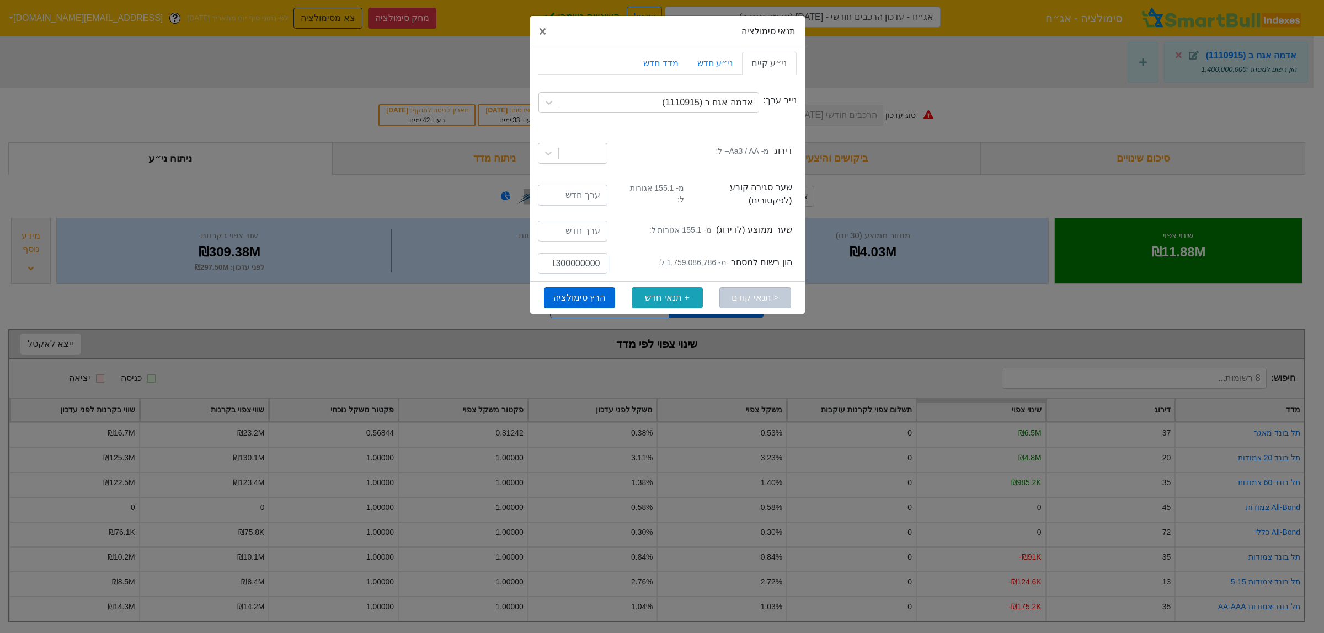
click at [574, 290] on button "הרץ סימולציה" at bounding box center [579, 297] width 71 height 21
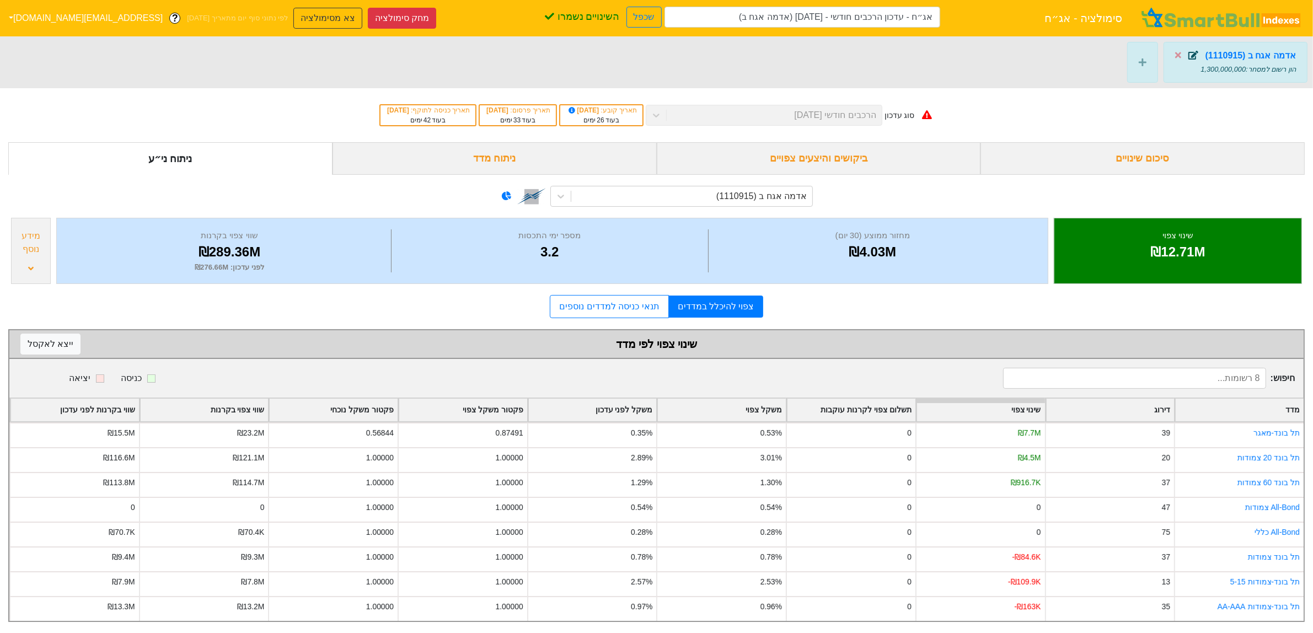
click at [1199, 54] on icon at bounding box center [1194, 55] width 10 height 9
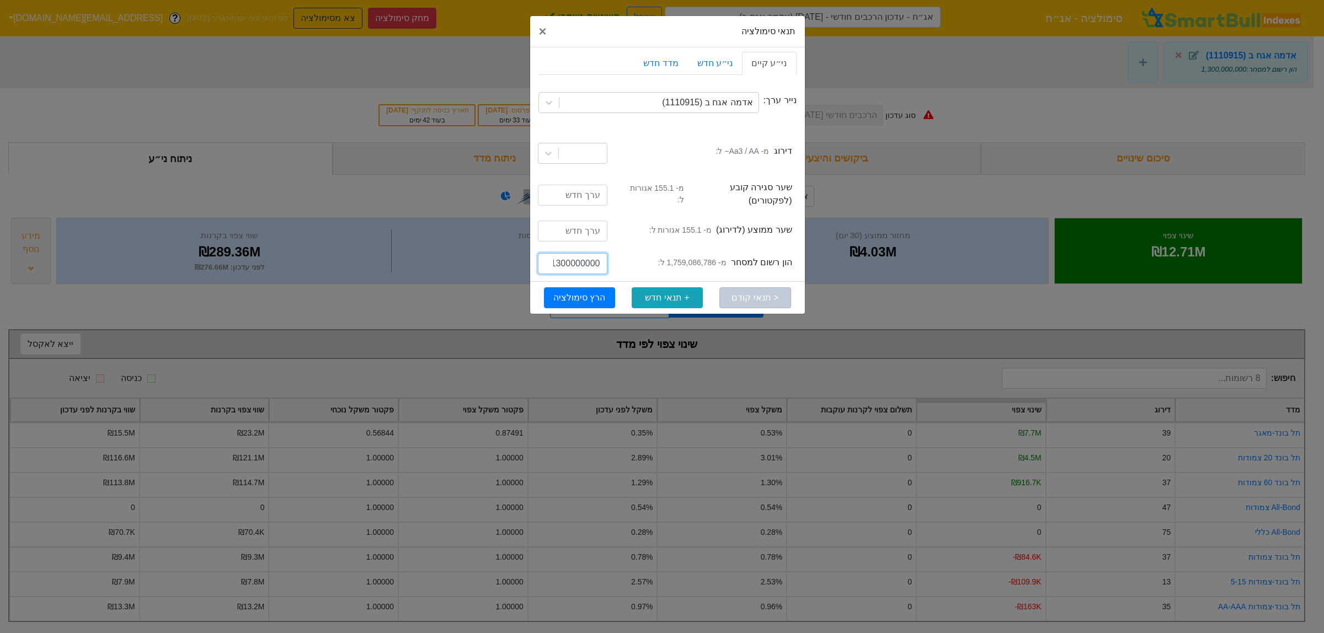
scroll to position [0, -2]
click at [556, 257] on input "1300000000" at bounding box center [573, 263] width 70 height 21
type input "1200000000"
click at [581, 287] on button "הרץ סימולציה" at bounding box center [579, 297] width 71 height 21
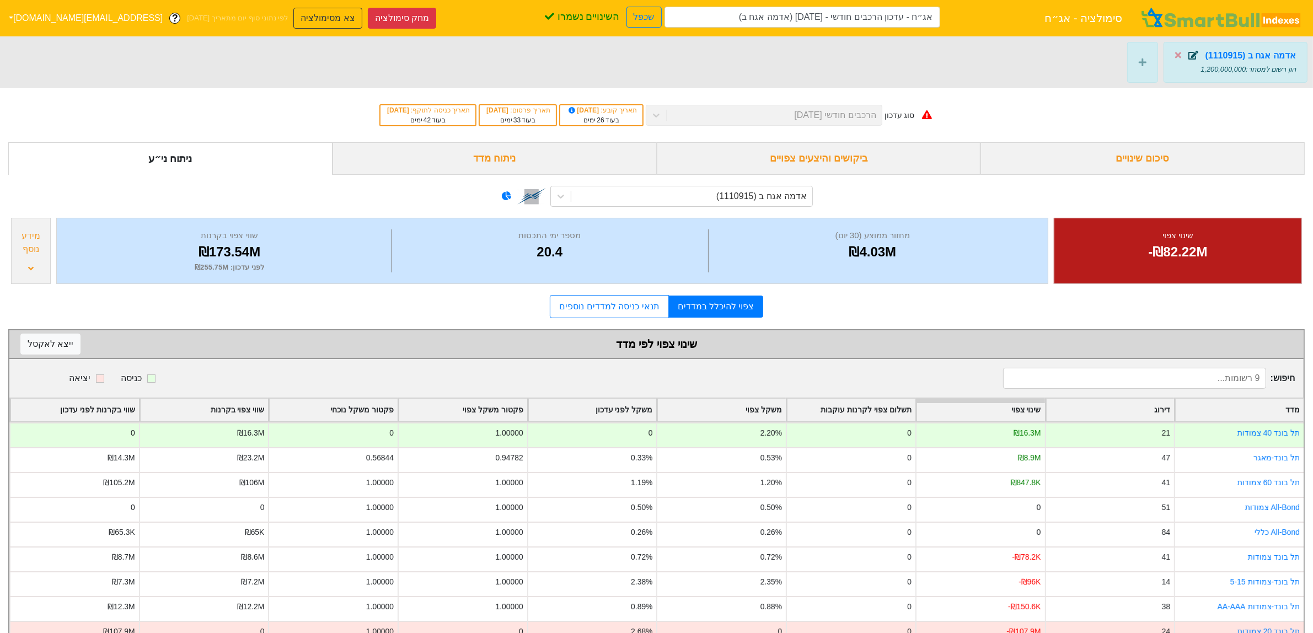
click at [1193, 54] on icon at bounding box center [1194, 55] width 10 height 9
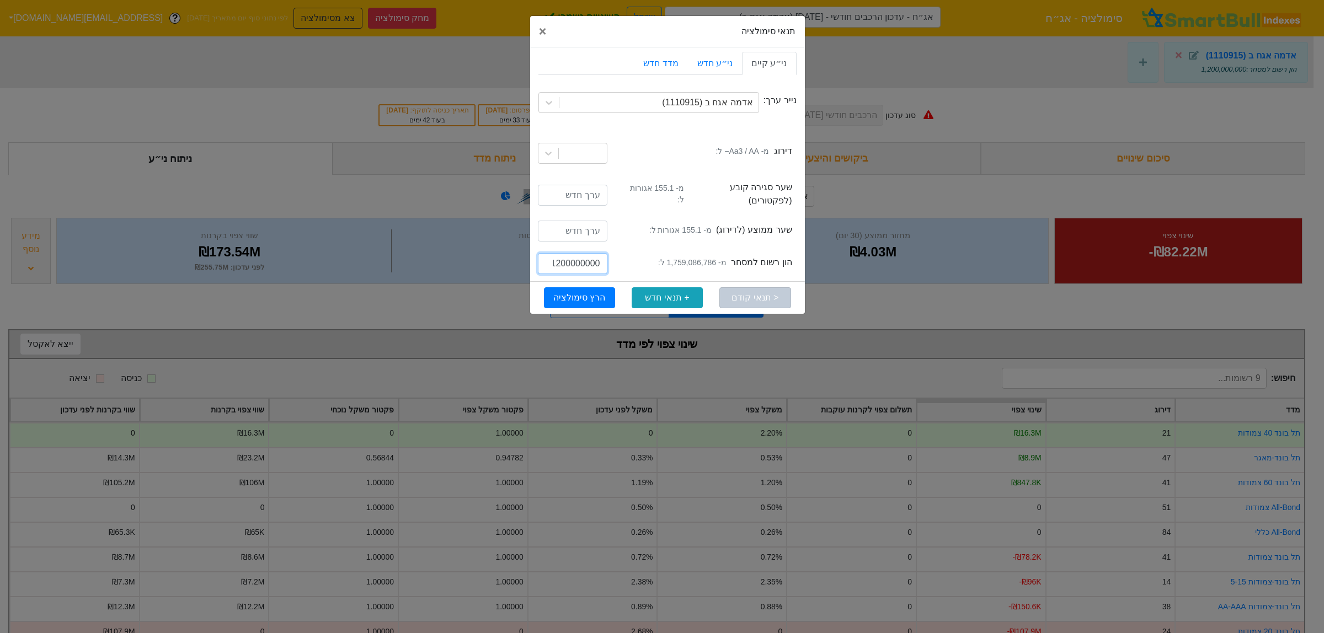
scroll to position [0, -2]
drag, startPoint x: 558, startPoint y: 258, endPoint x: 565, endPoint y: 258, distance: 7.7
click at [565, 257] on input "1200000000" at bounding box center [573, 263] width 70 height 21
type input "1250000000"
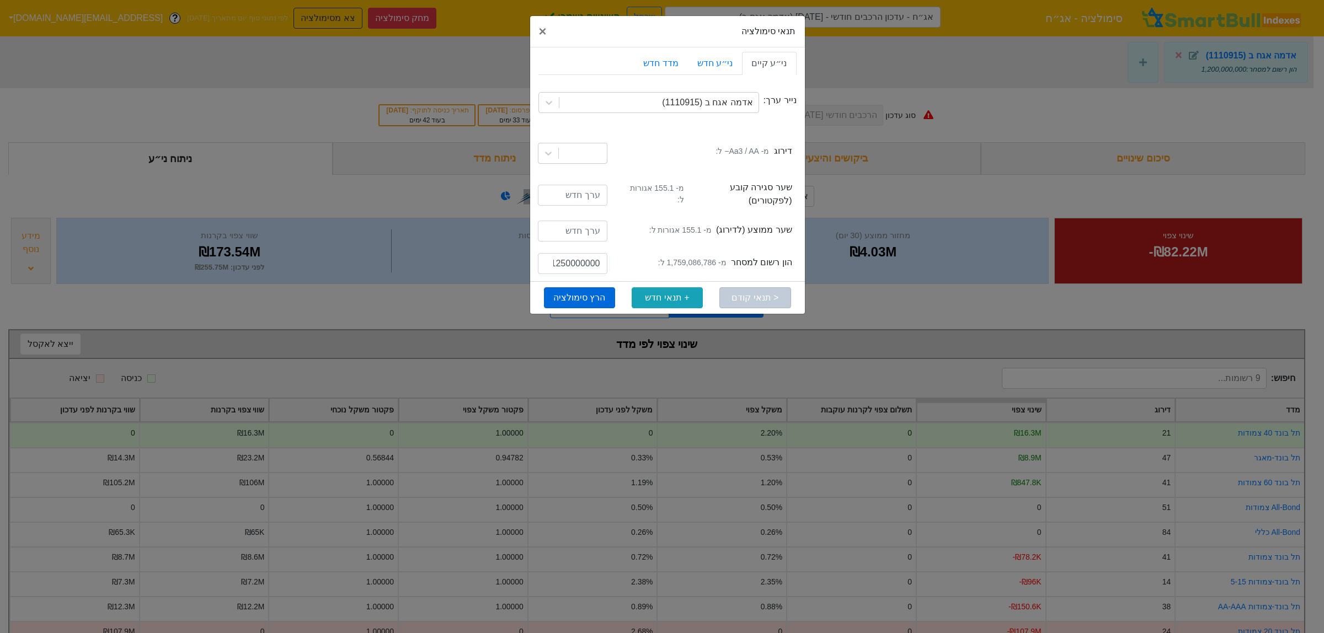
click at [579, 290] on button "הרץ סימולציה" at bounding box center [579, 297] width 71 height 21
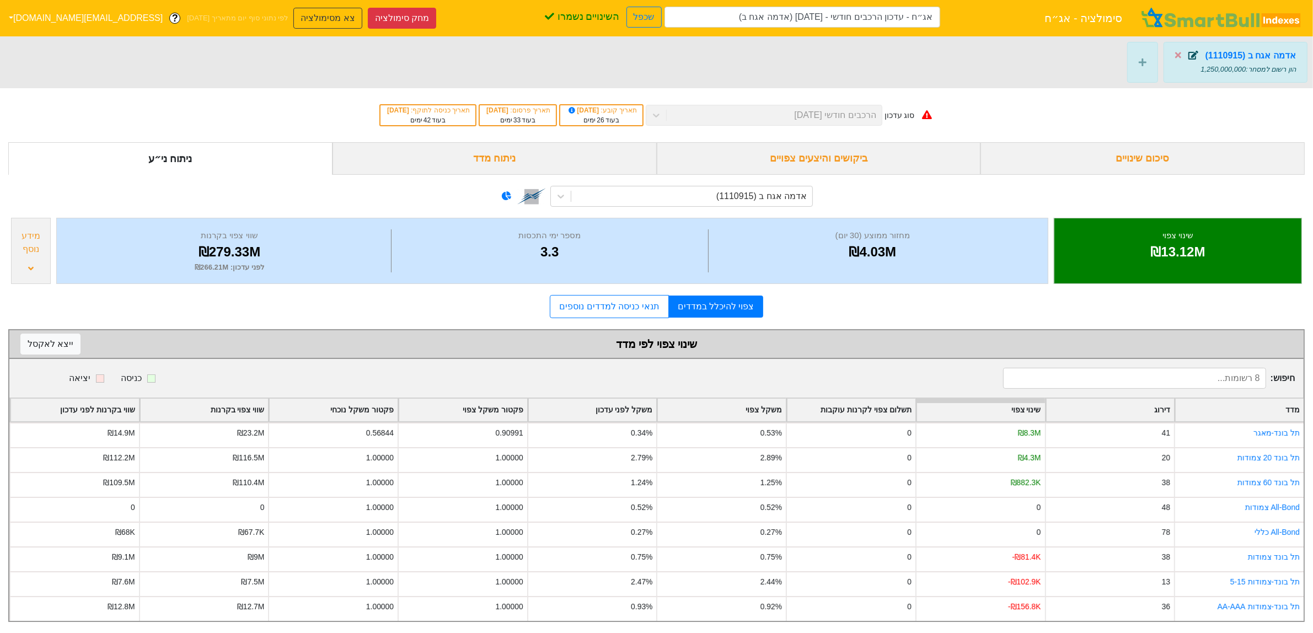
click at [1198, 56] on icon at bounding box center [1194, 55] width 10 height 9
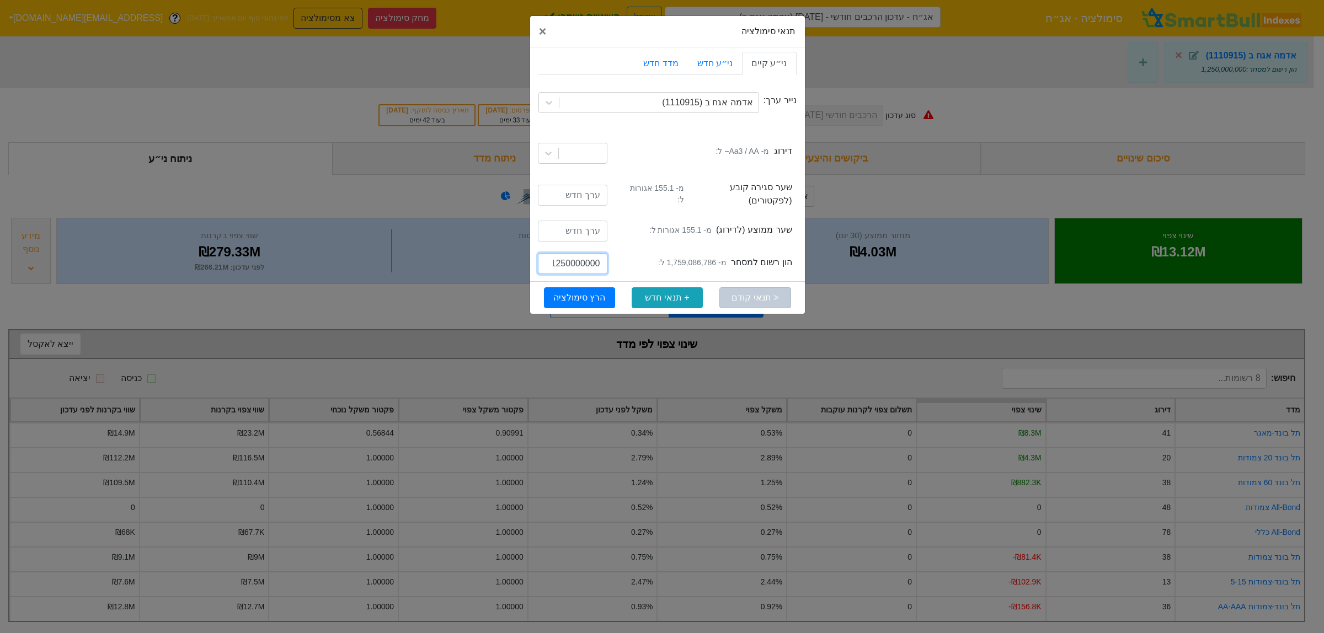
click at [555, 260] on input "1250000000" at bounding box center [573, 263] width 70 height 21
drag, startPoint x: 563, startPoint y: 259, endPoint x: 572, endPoint y: 294, distance: 35.9
click at [564, 264] on input "1250000000" at bounding box center [573, 263] width 70 height 21
type input "1200000000"
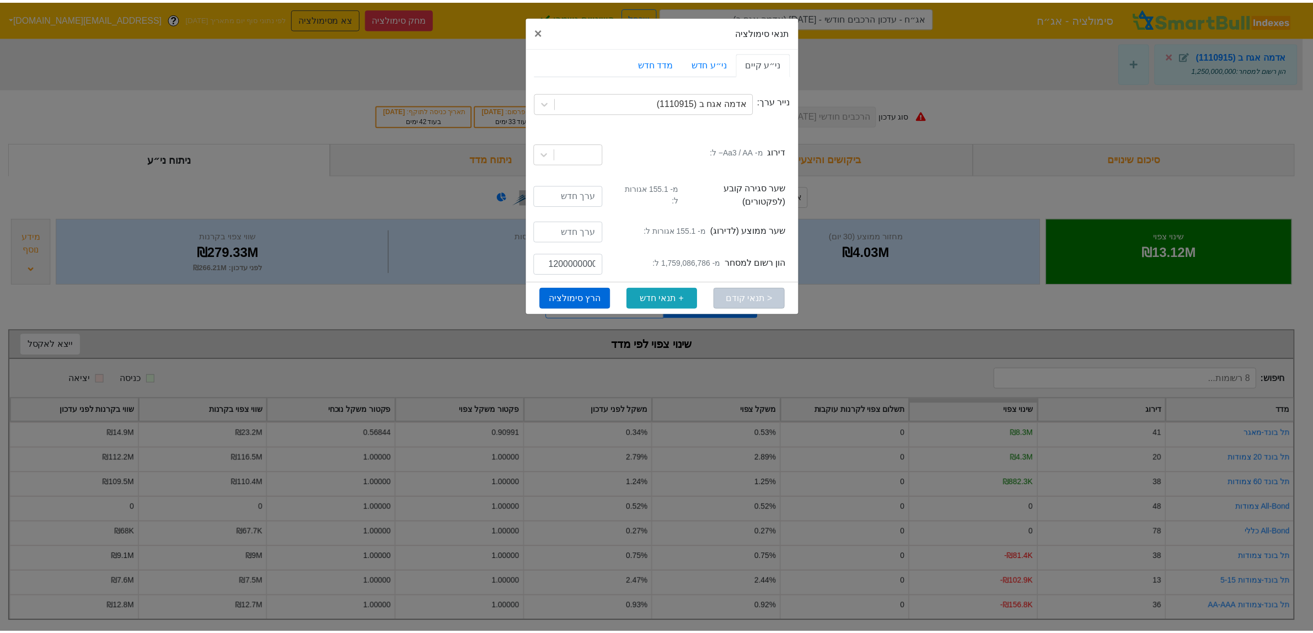
scroll to position [0, 0]
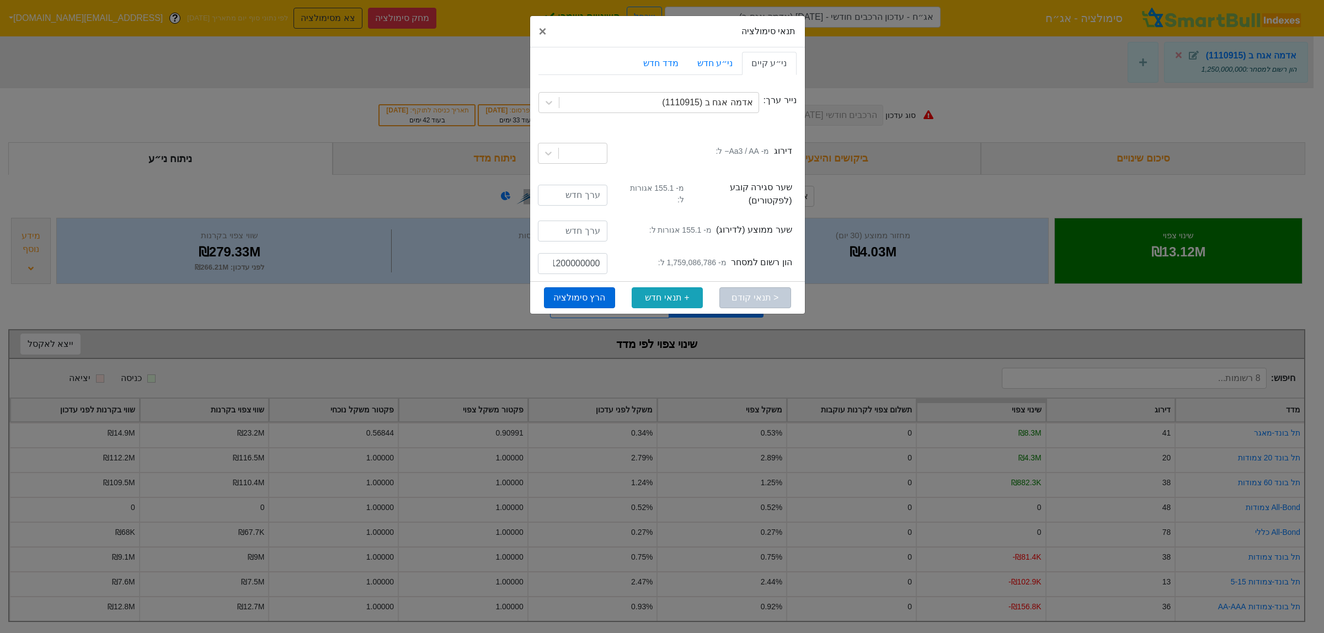
click at [592, 287] on button "הרץ סימולציה" at bounding box center [579, 297] width 71 height 21
